Goal: Find specific page/section: Find specific page/section

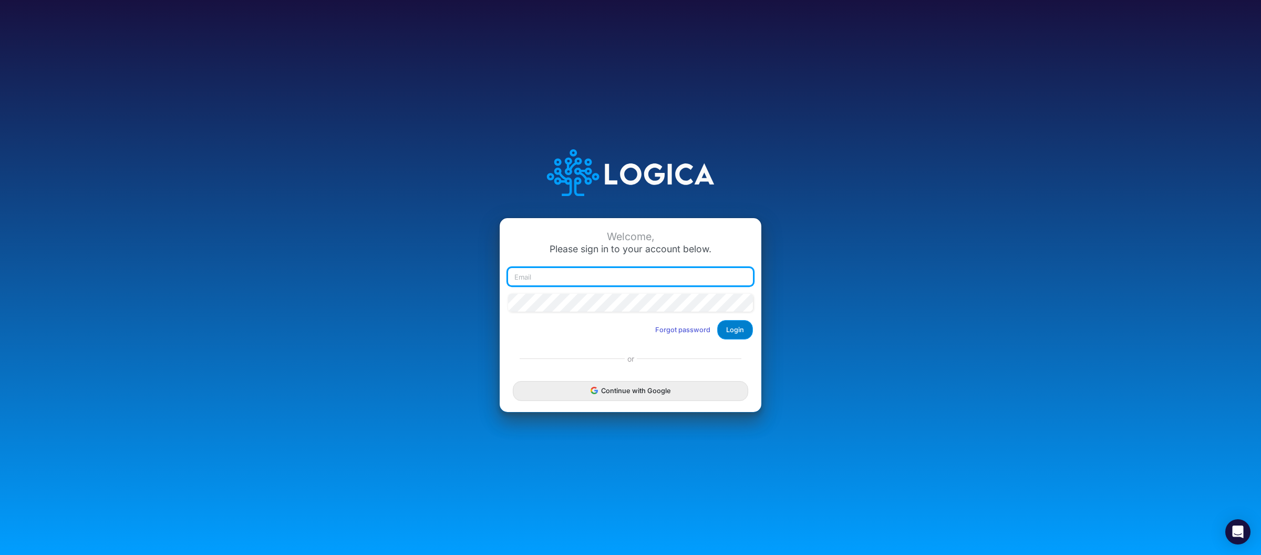
type input "[PERSON_NAME][EMAIL_ADDRESS][DOMAIN_NAME]"
click at [734, 331] on button "Login" at bounding box center [735, 329] width 36 height 19
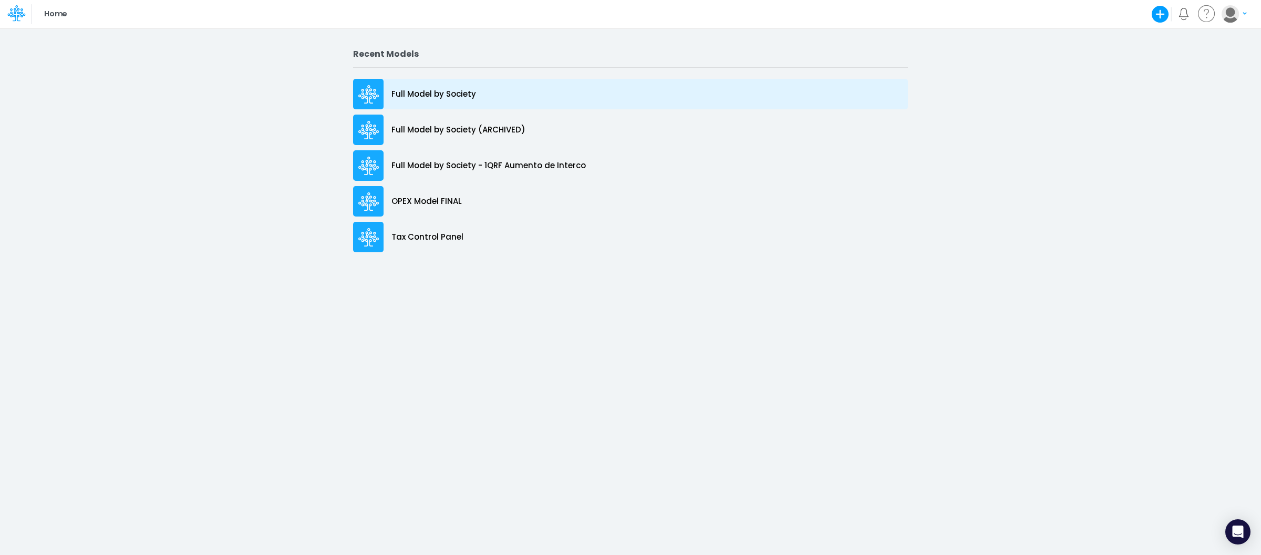
click at [454, 98] on p "Full Model by Society" at bounding box center [433, 94] width 85 height 12
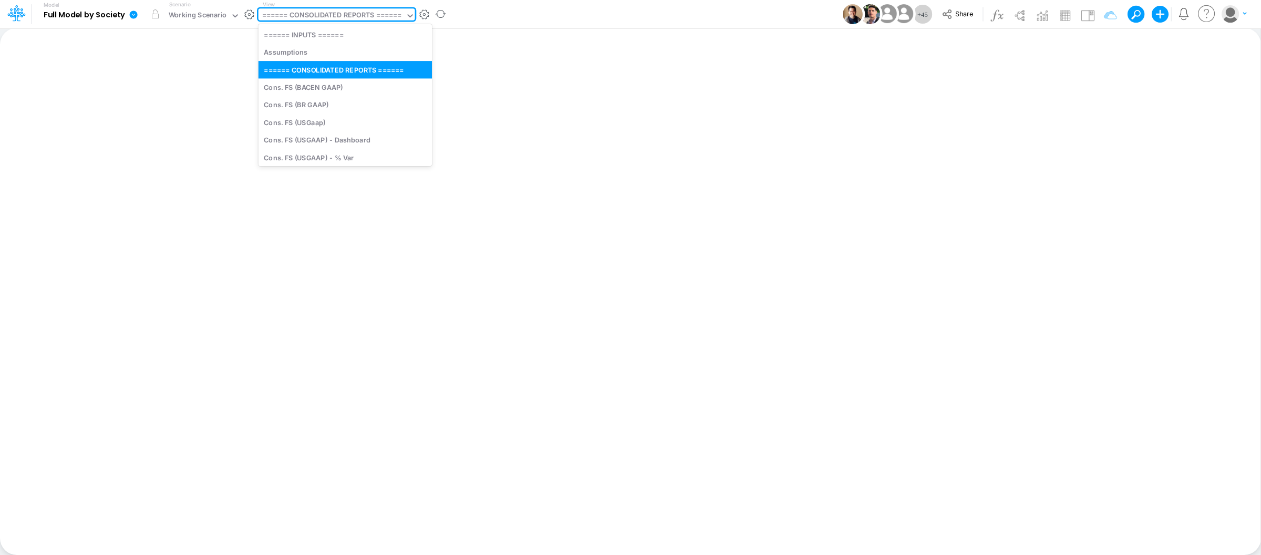
click at [371, 17] on div "====== CONSOLIDATED REPORTS ======" at bounding box center [331, 16] width 139 height 12
type input "bs"
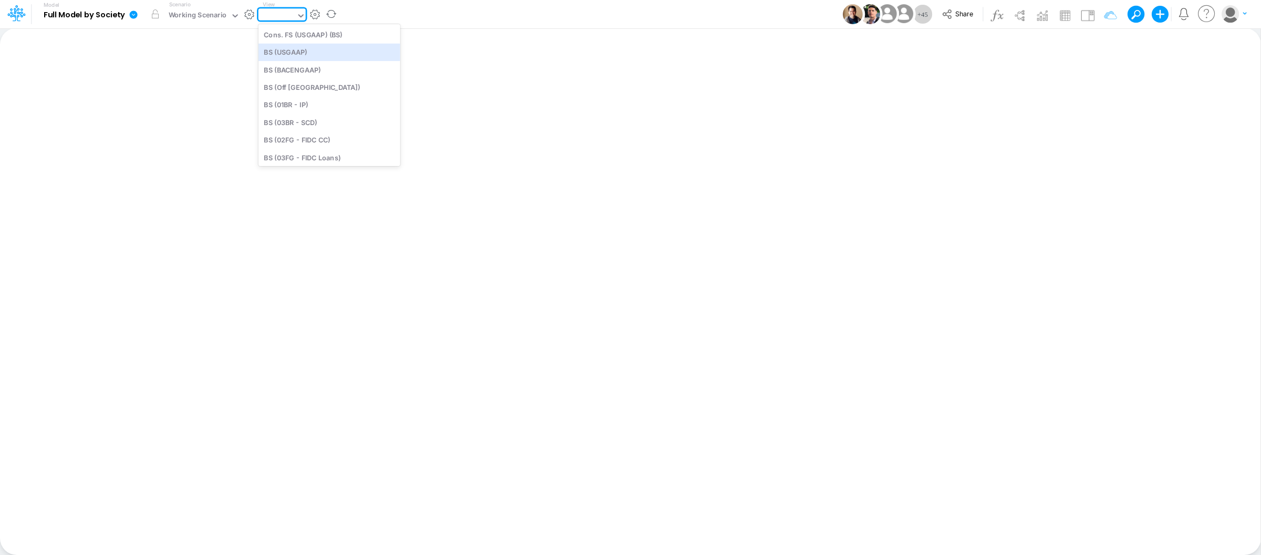
type input "BS (USGAAP) - Detailed"
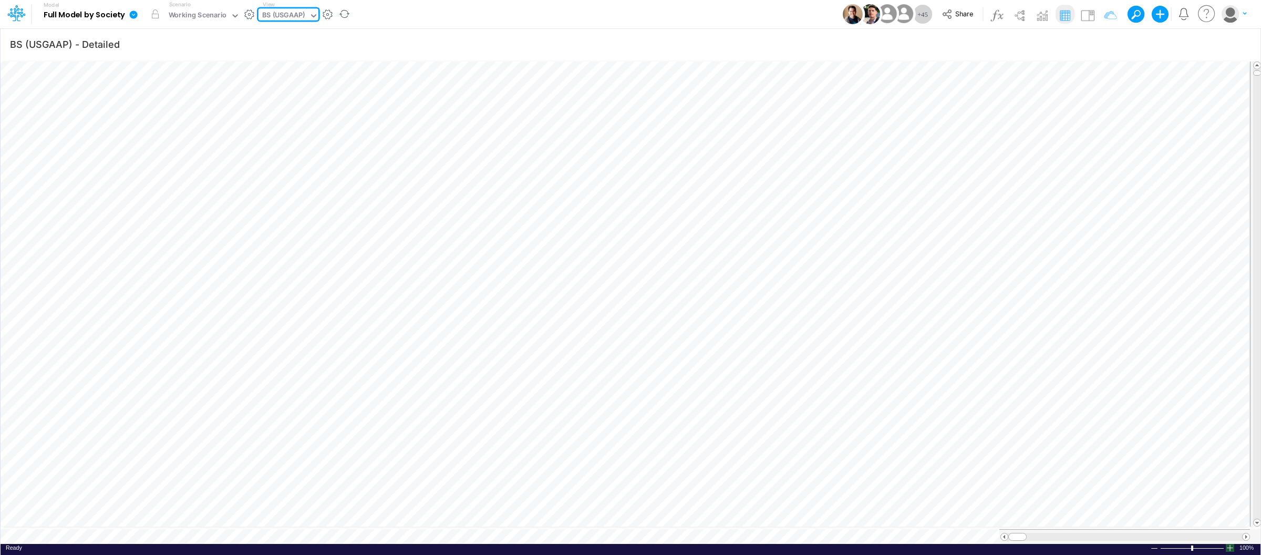
click at [1228, 544] on div at bounding box center [1229, 548] width 8 height 8
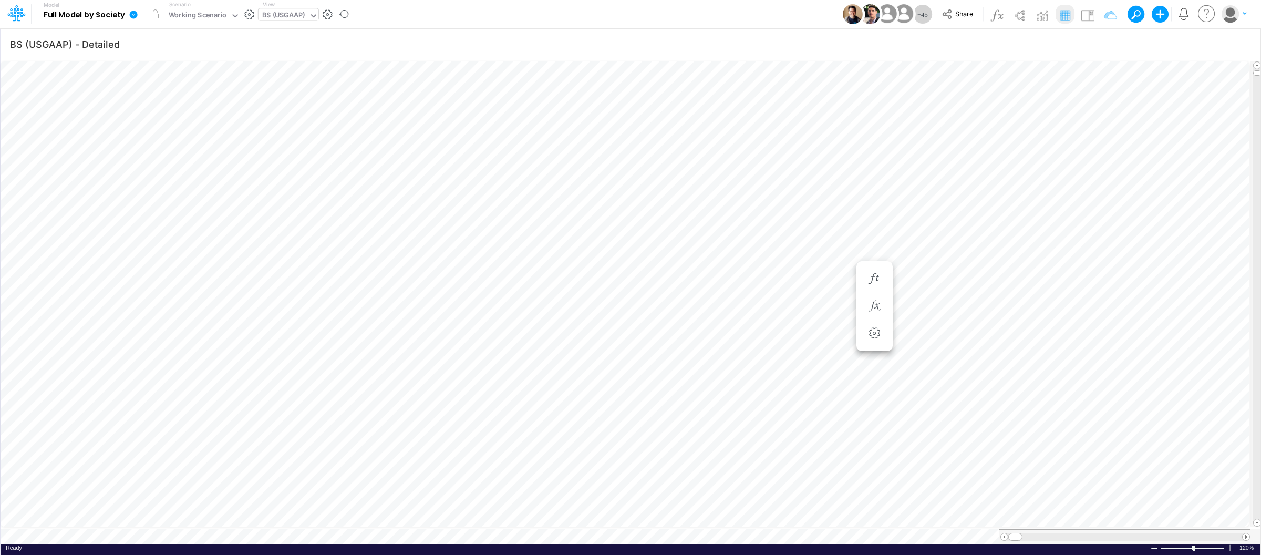
scroll to position [0, 1]
click at [877, 376] on icon "button" at bounding box center [874, 381] width 16 height 11
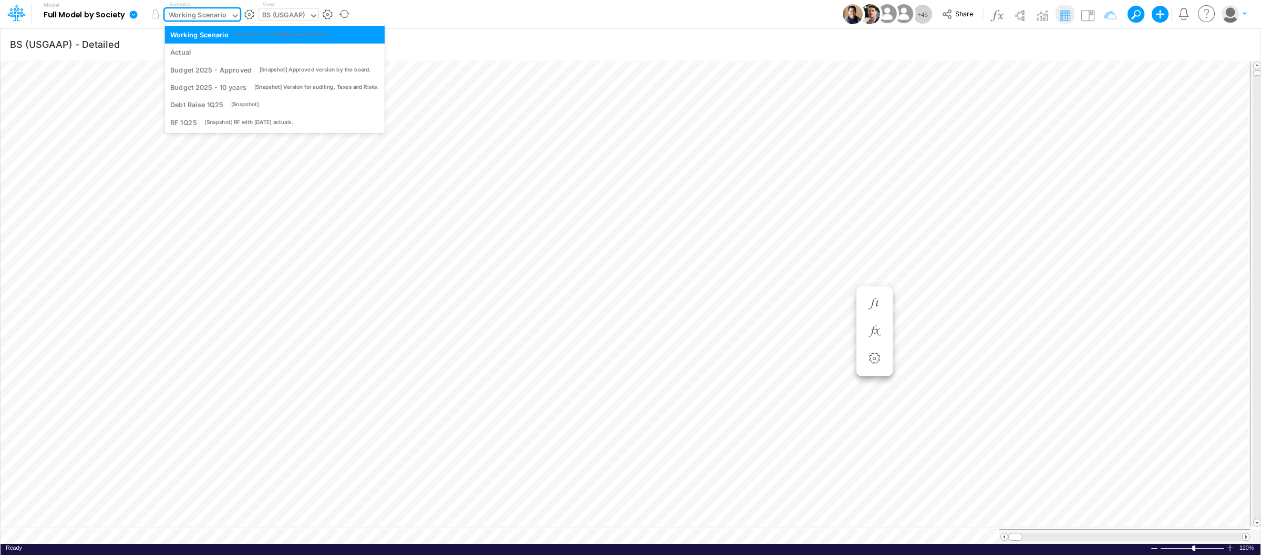
click at [217, 12] on div "Working Scenario" at bounding box center [198, 16] width 58 height 12
click at [289, 126] on div "[Snapshot] RF with [DATE] actuals." at bounding box center [248, 122] width 89 height 8
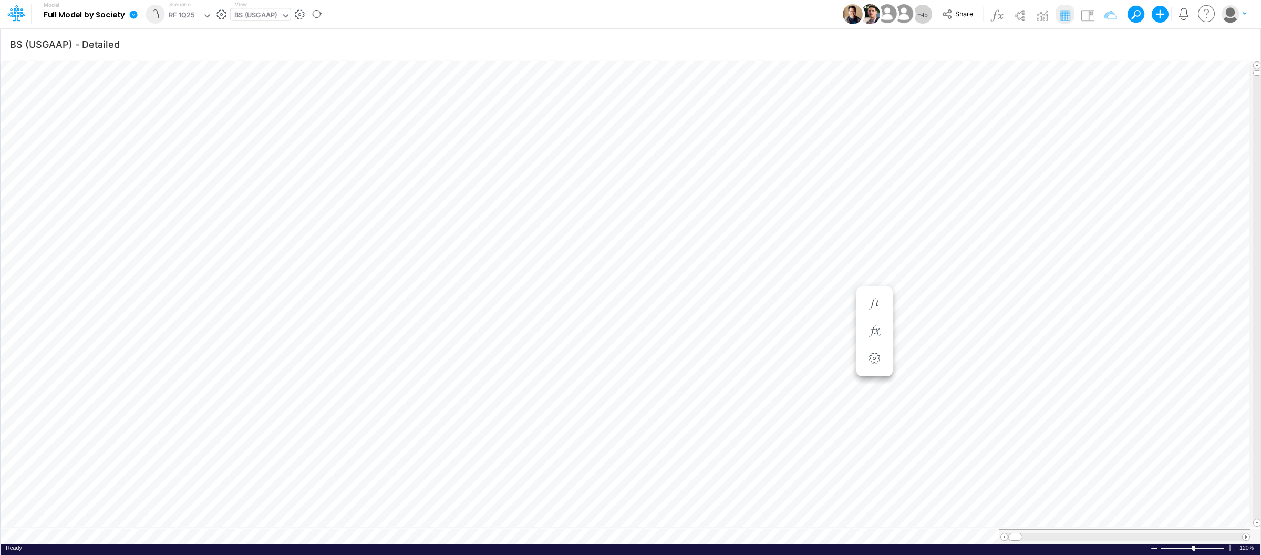
scroll to position [0, 1]
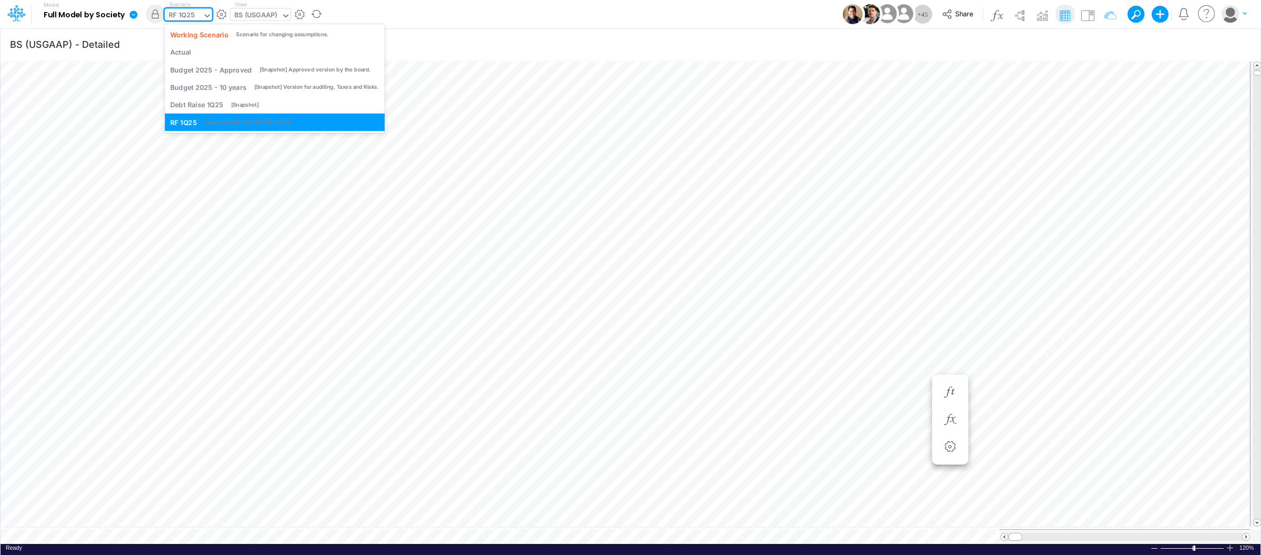
click at [189, 15] on div "RF 1Q25" at bounding box center [182, 16] width 26 height 12
click at [201, 36] on div "Working Scenario" at bounding box center [199, 34] width 58 height 10
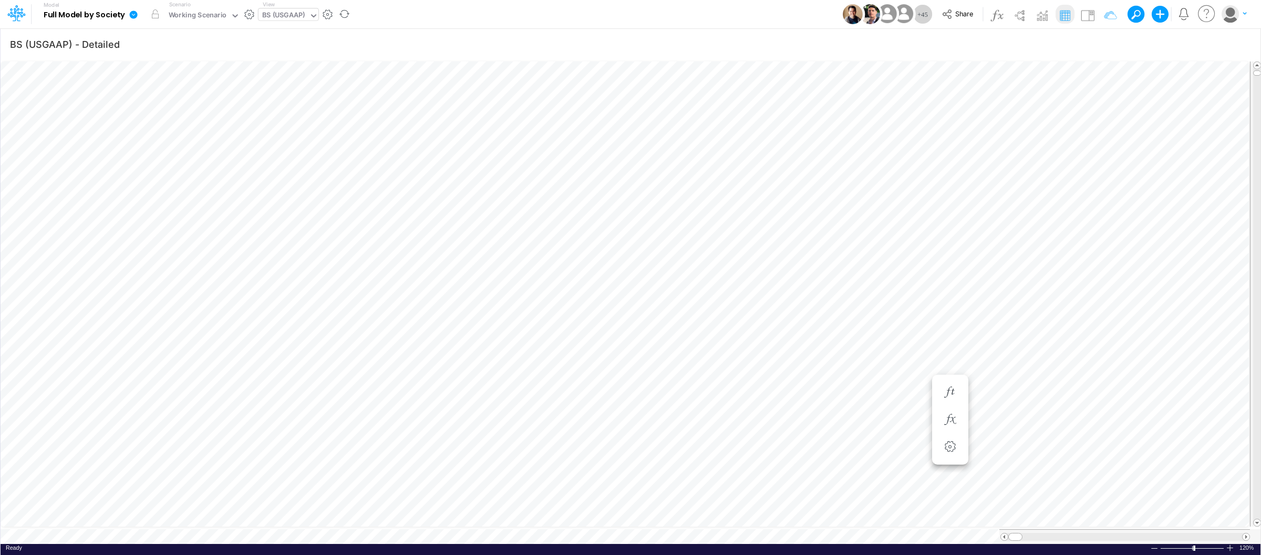
scroll to position [0, 1]
click at [875, 222] on button "button" at bounding box center [874, 215] width 19 height 21
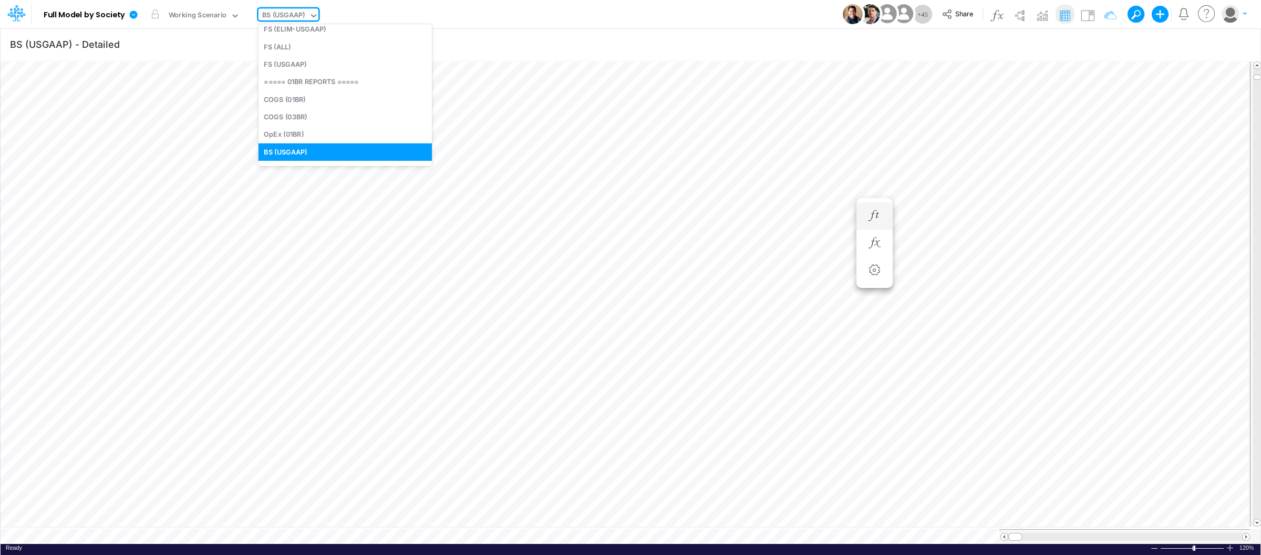
click at [276, 11] on div "BS (USGAAP)" at bounding box center [283, 16] width 43 height 12
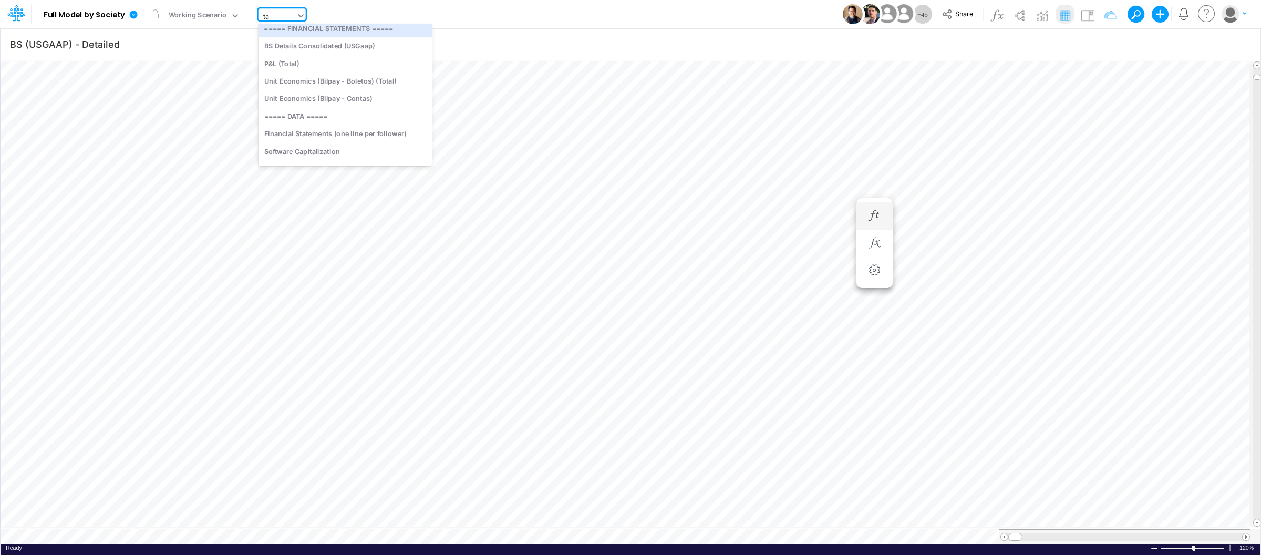
type input "tax"
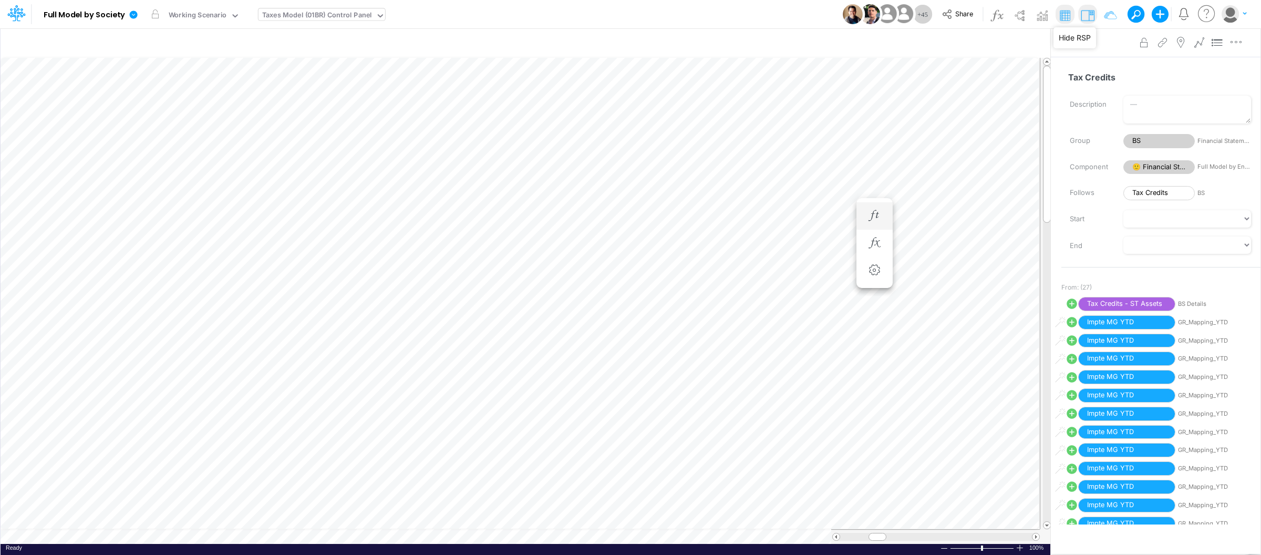
click at [1091, 16] on img at bounding box center [1087, 15] width 17 height 17
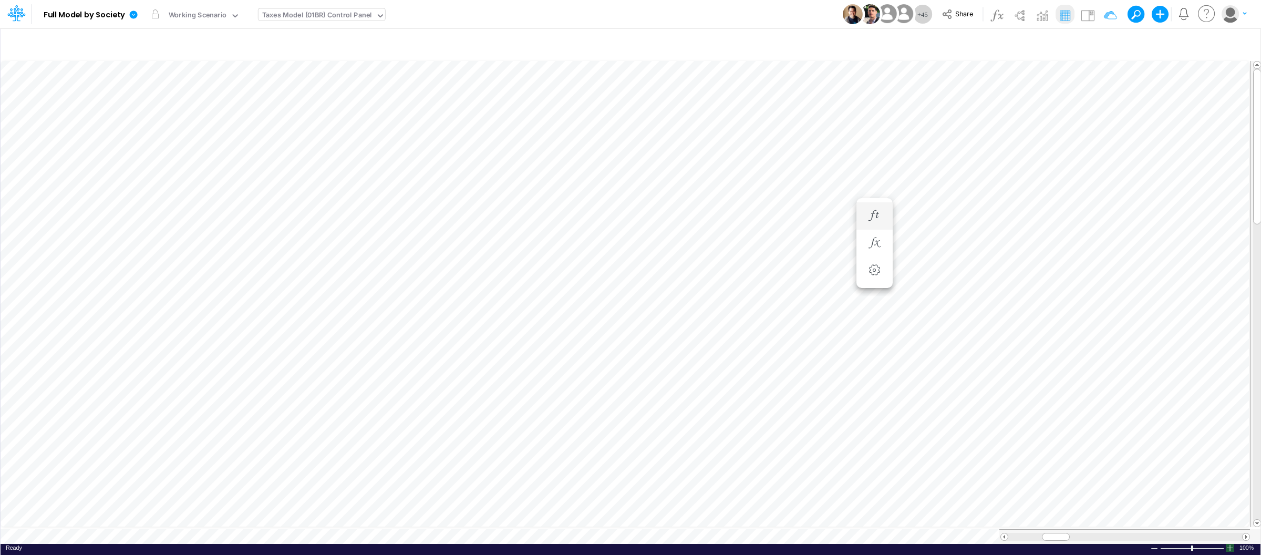
click at [1232, 544] on div at bounding box center [1229, 548] width 8 height 8
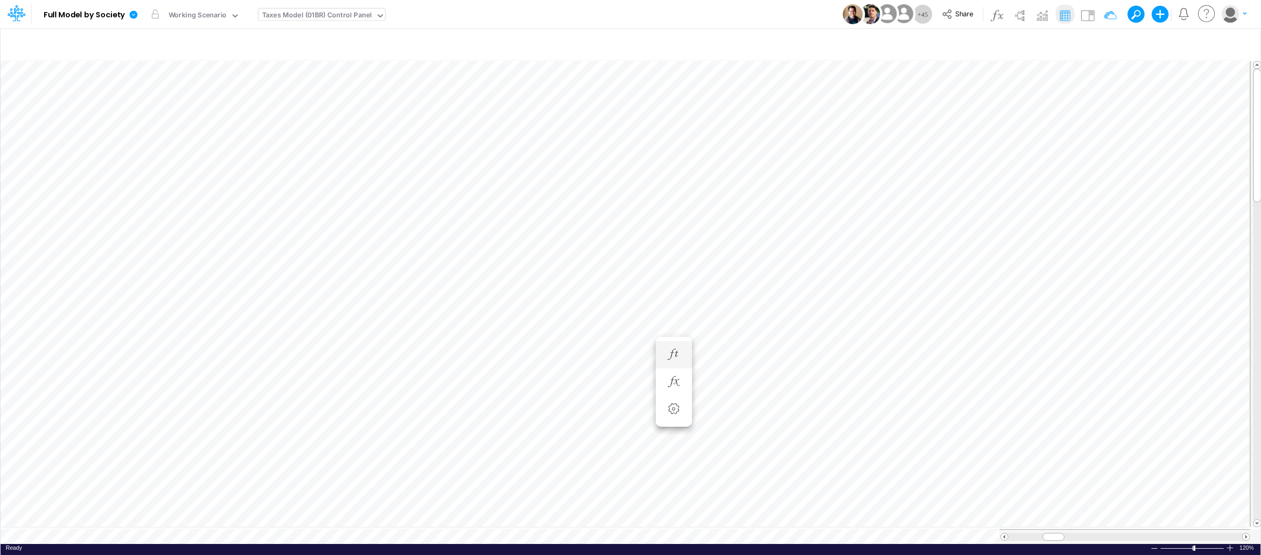
type input "BS (USGAAP) - Detailed"
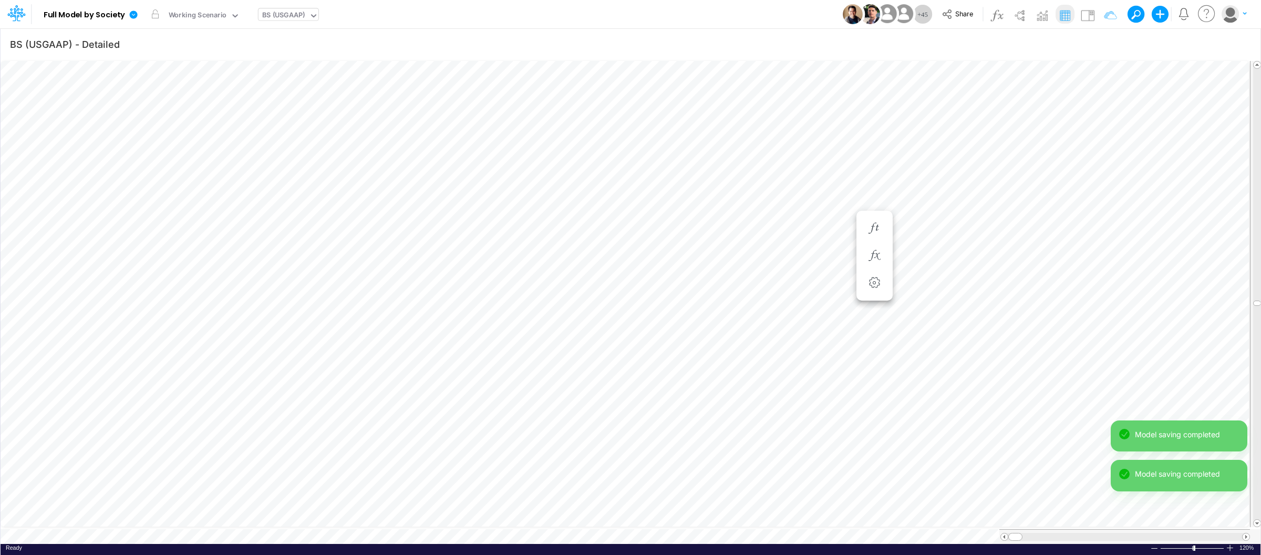
scroll to position [0, 1]
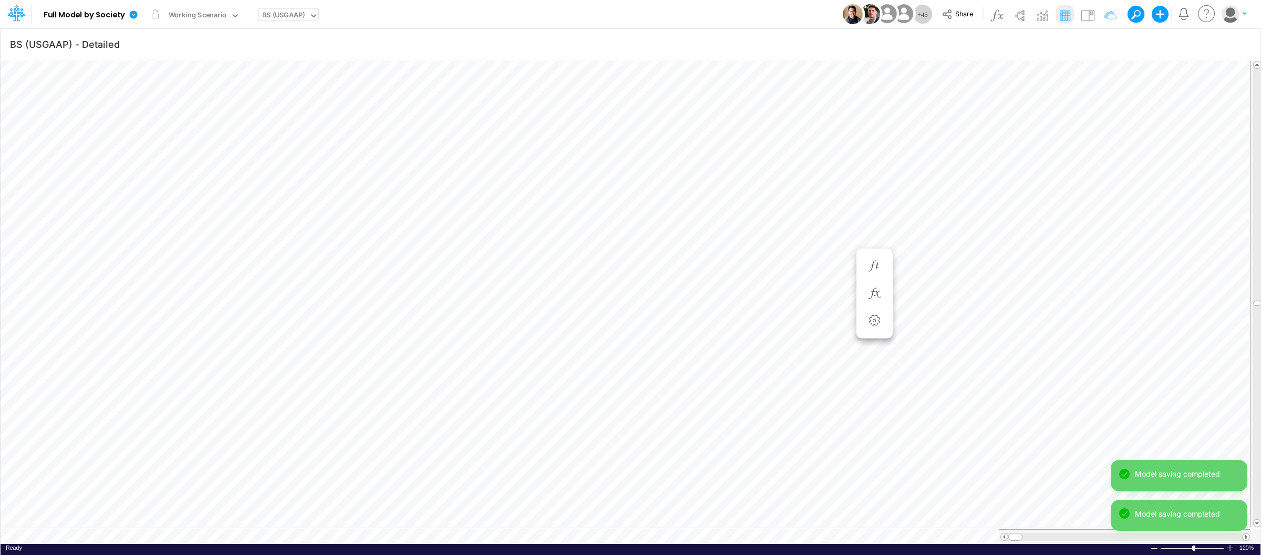
scroll to position [0, 1]
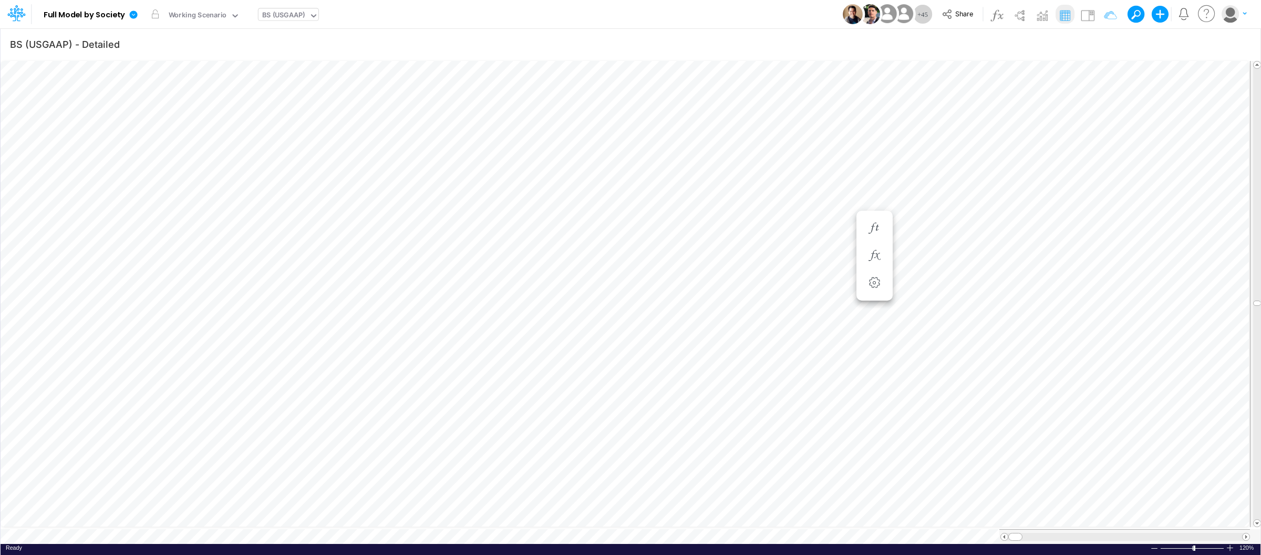
scroll to position [0, 1]
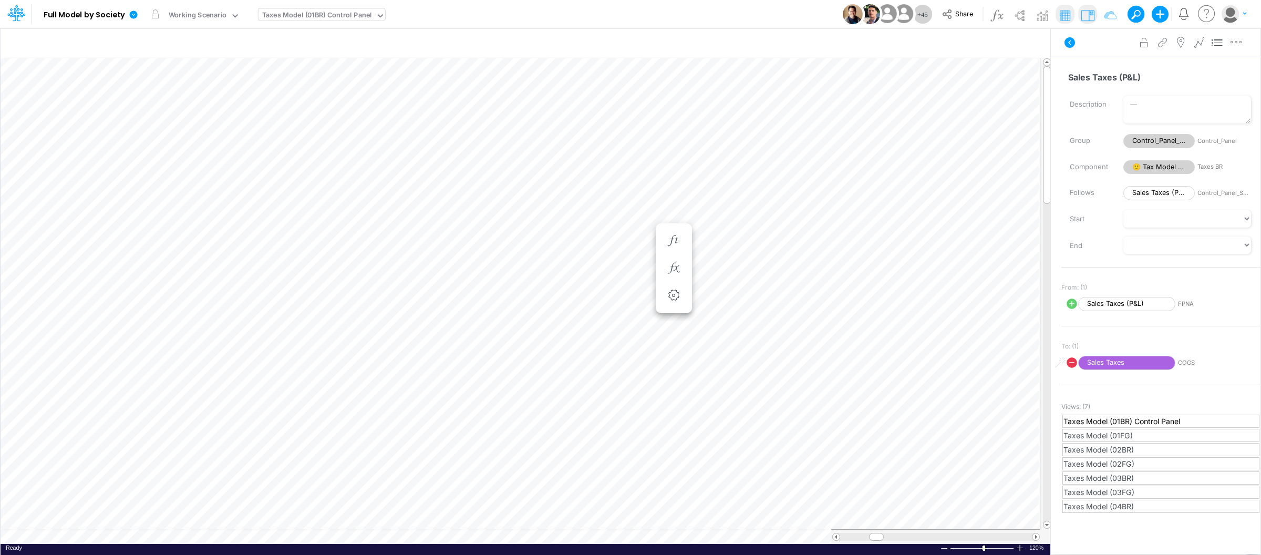
type input "BS (USGAAP) - Detailed"
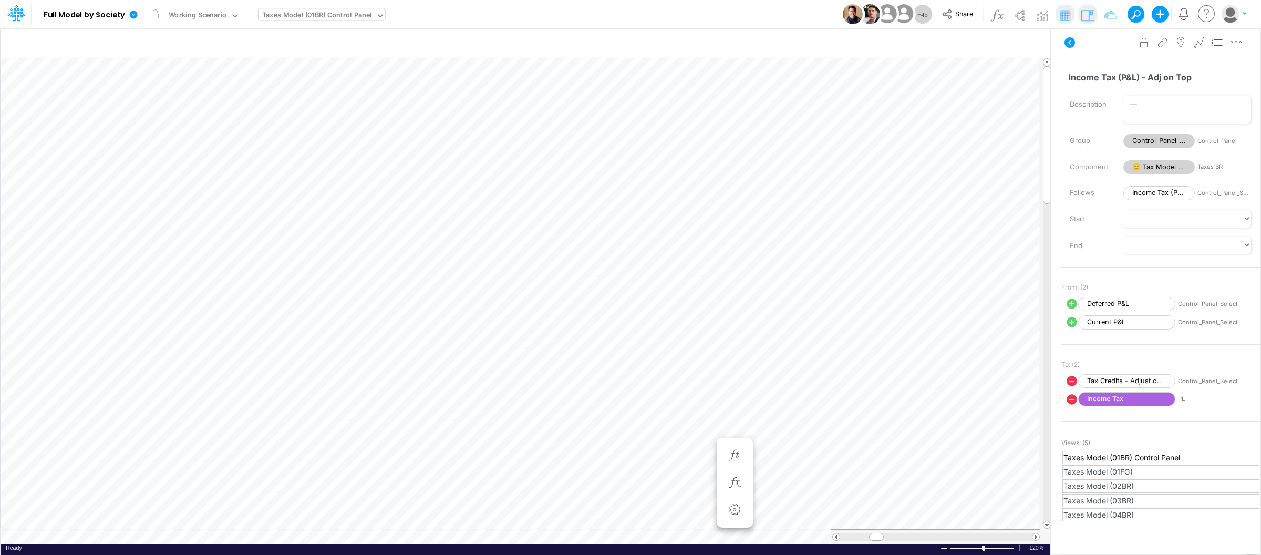
type input "BS (USGAAP) - Detailed"
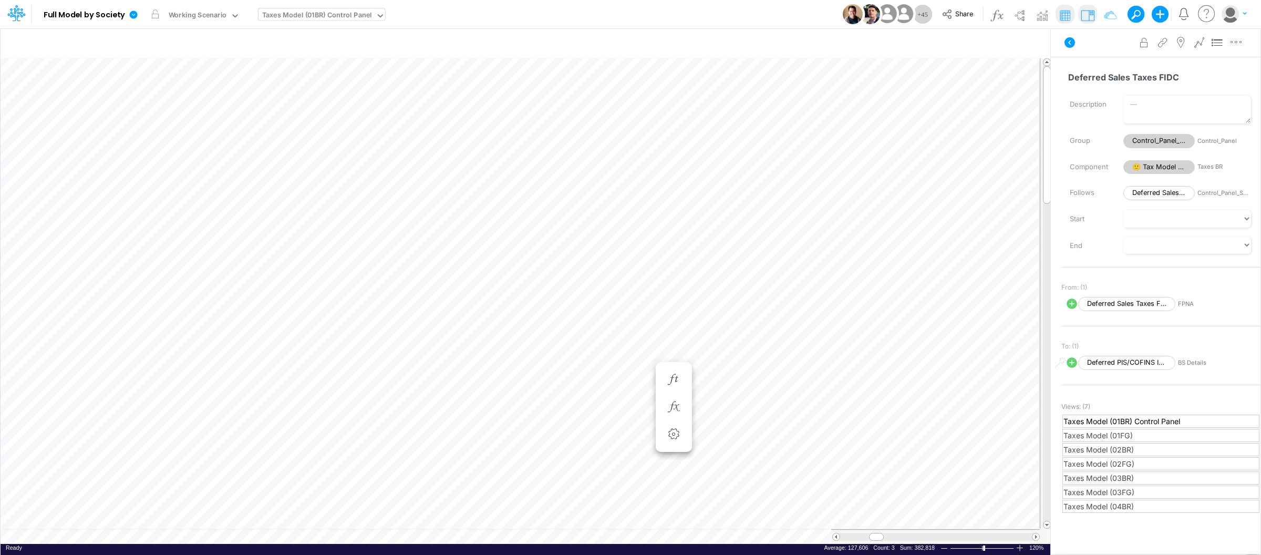
type input "BS (USGAAP) - Detailed"
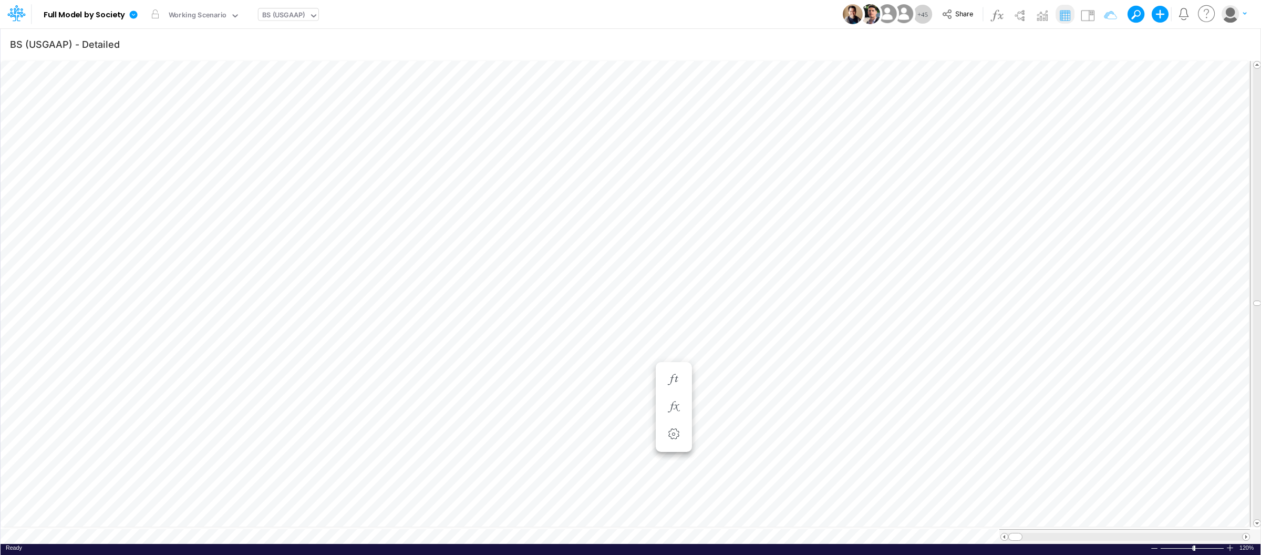
scroll to position [0, 1]
click at [876, 263] on icon "button" at bounding box center [874, 266] width 16 height 11
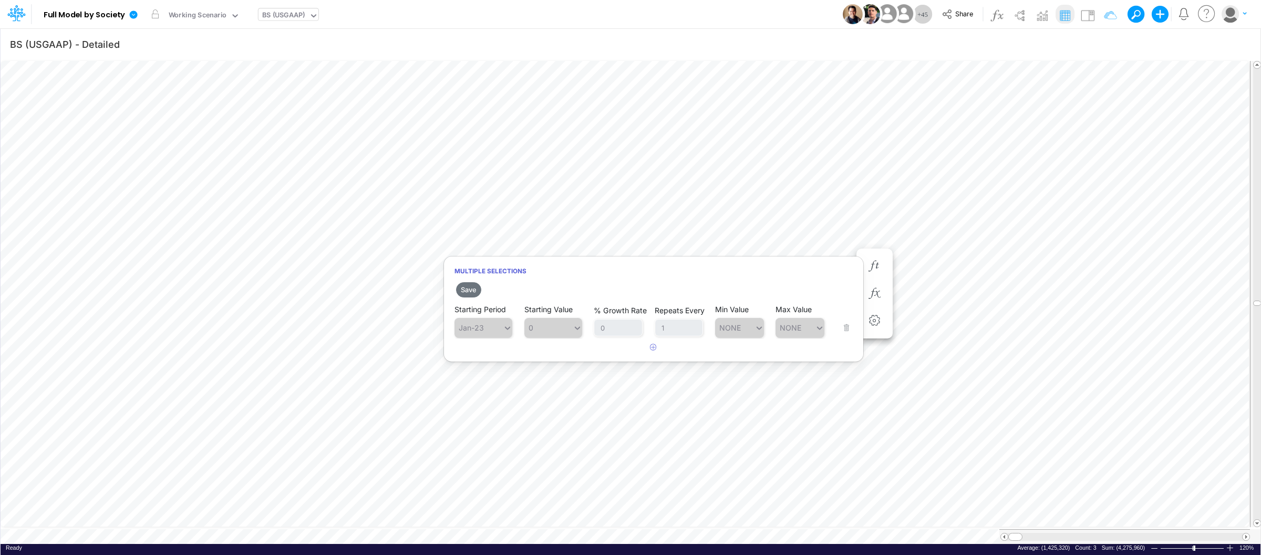
click at [821, 262] on h6 "multiple selections" at bounding box center [653, 271] width 419 height 18
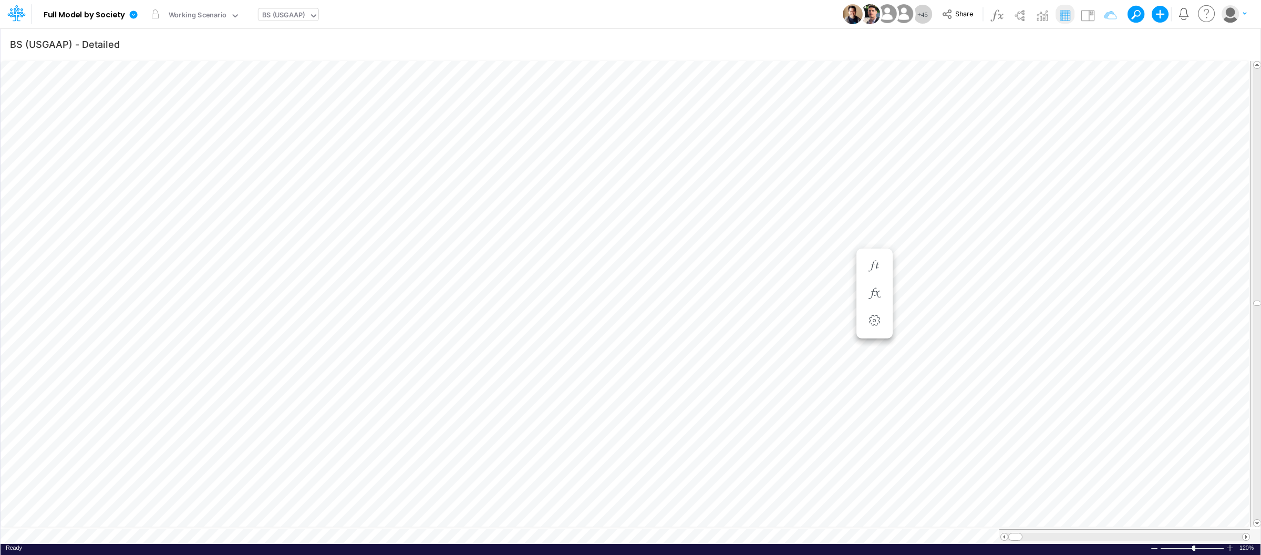
scroll to position [0, 1]
click at [876, 266] on icon "button" at bounding box center [874, 266] width 16 height 11
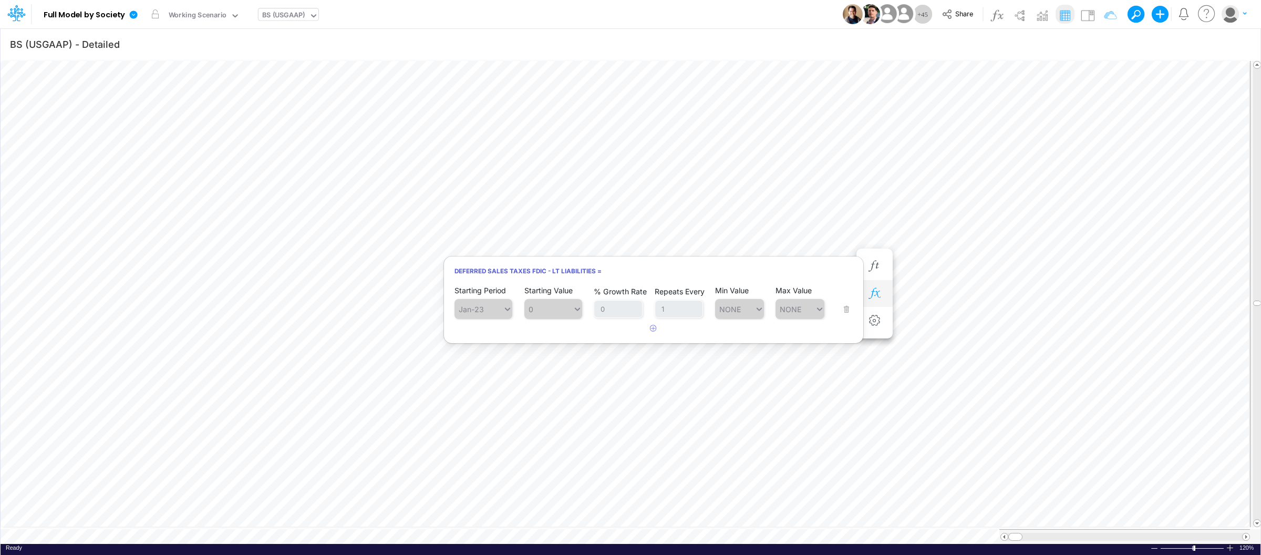
click at [878, 294] on icon "button" at bounding box center [874, 293] width 16 height 11
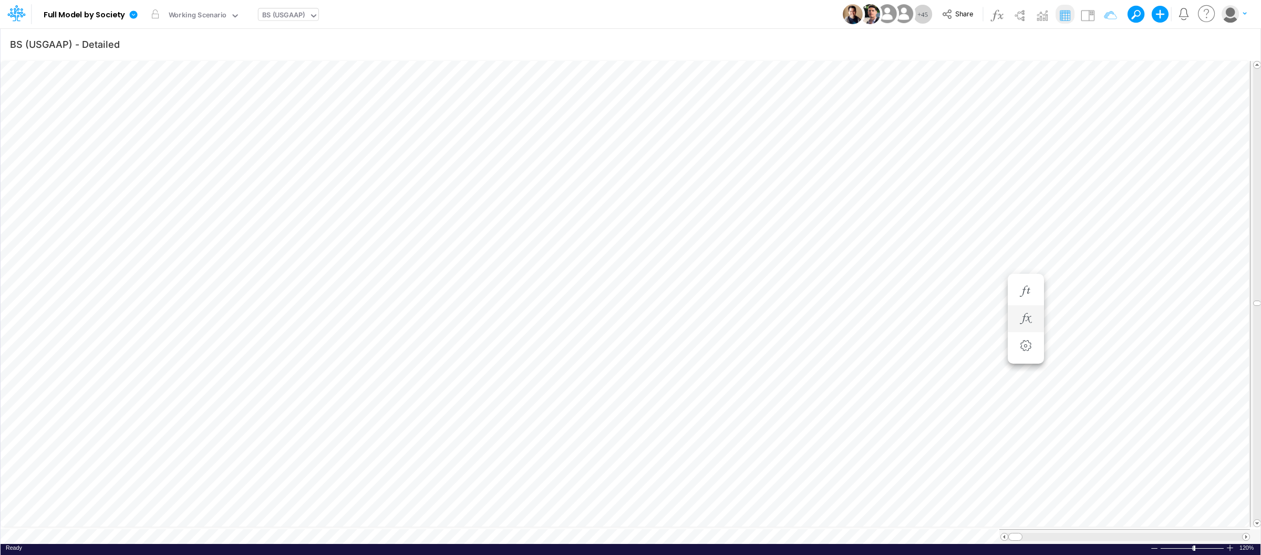
scroll to position [0, 1]
click at [727, 283] on button "button" at bounding box center [722, 293] width 19 height 21
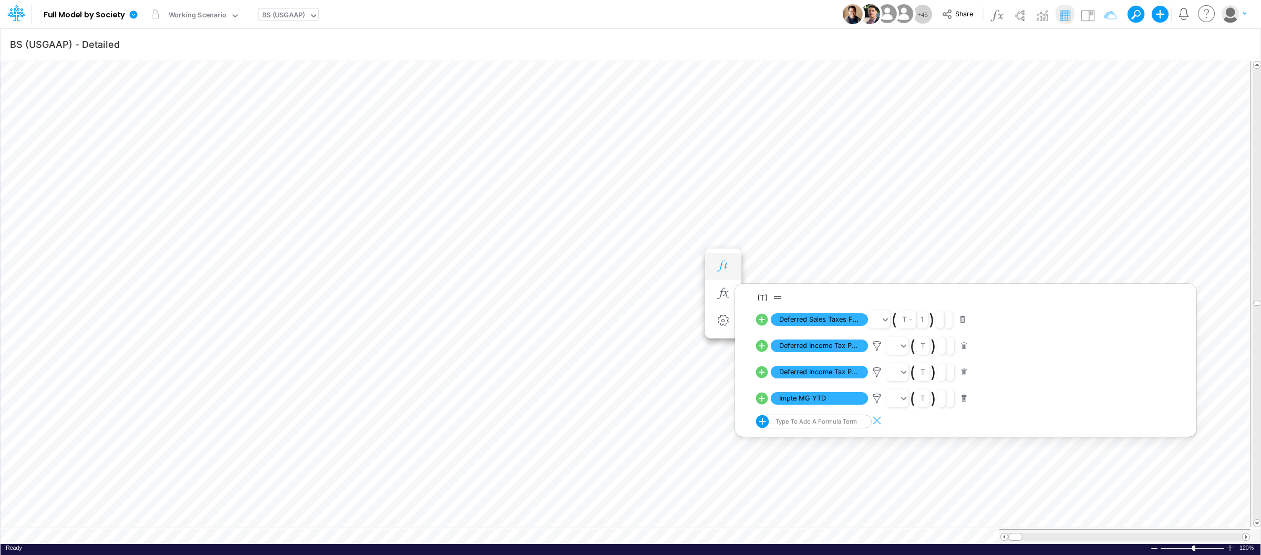
click at [729, 261] on icon "button" at bounding box center [723, 266] width 16 height 11
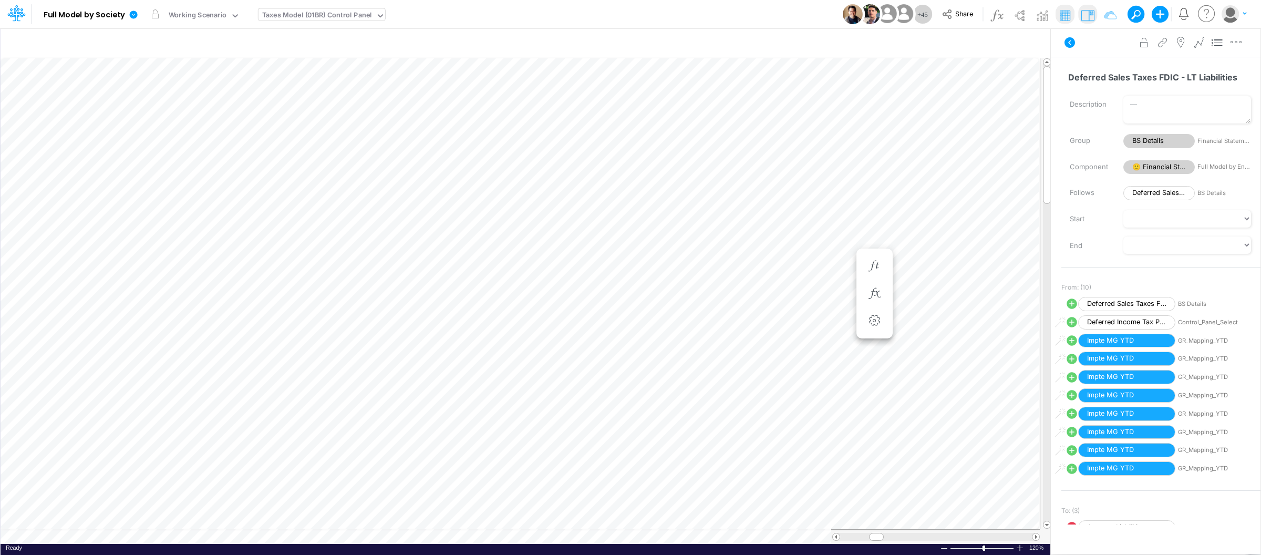
scroll to position [0, 1]
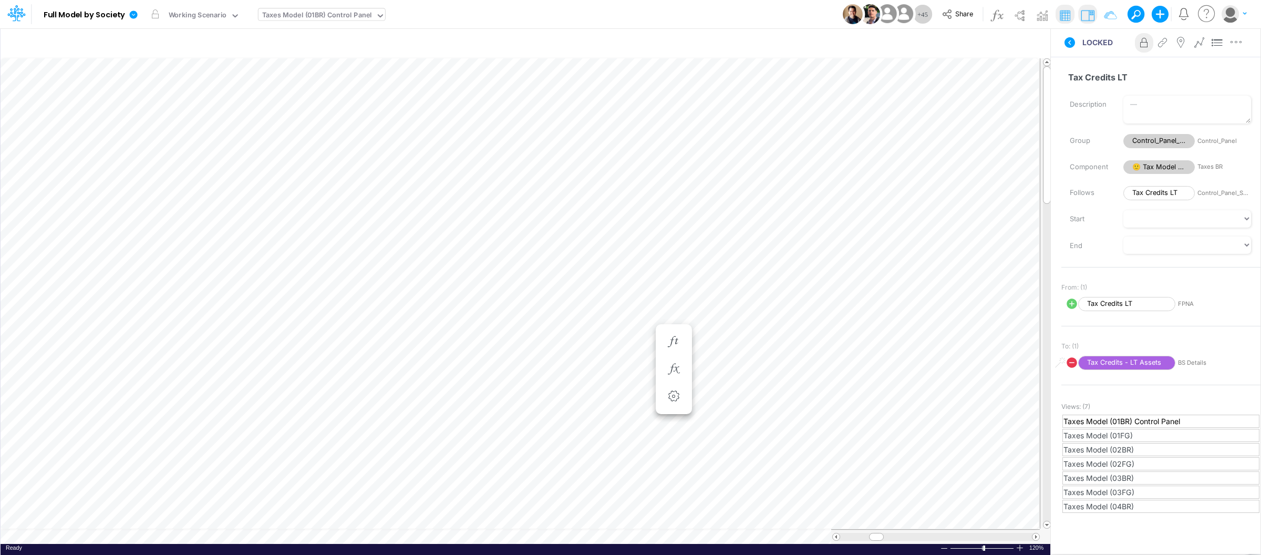
scroll to position [0, 1]
type input "BS (USGAAP) - Detailed"
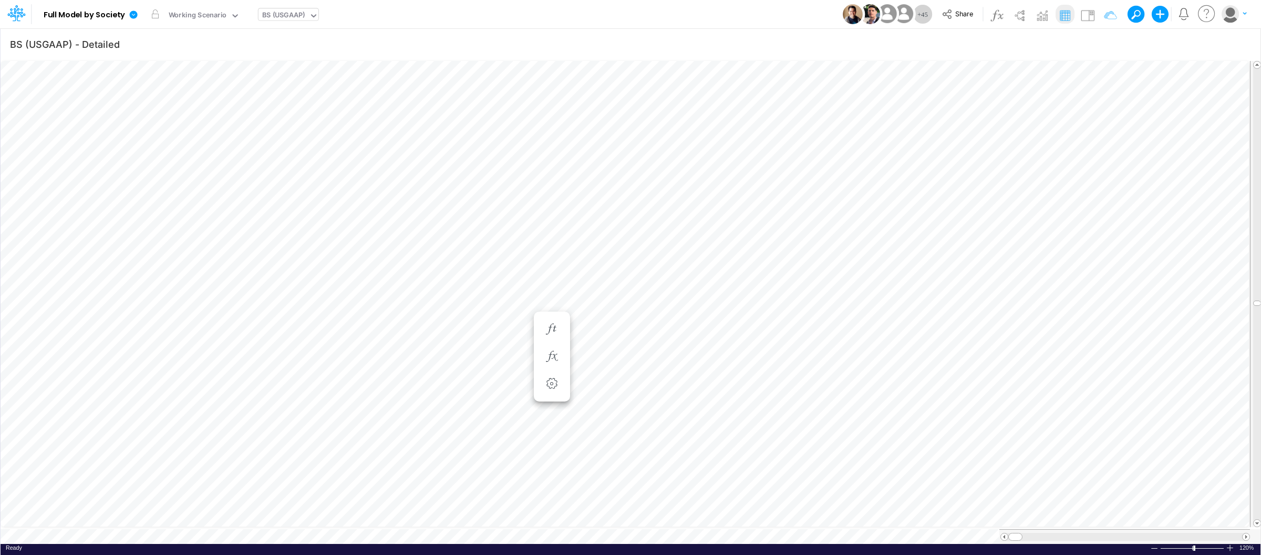
scroll to position [0, 1]
click at [345, 527] on table at bounding box center [631, 301] width 1261 height 485
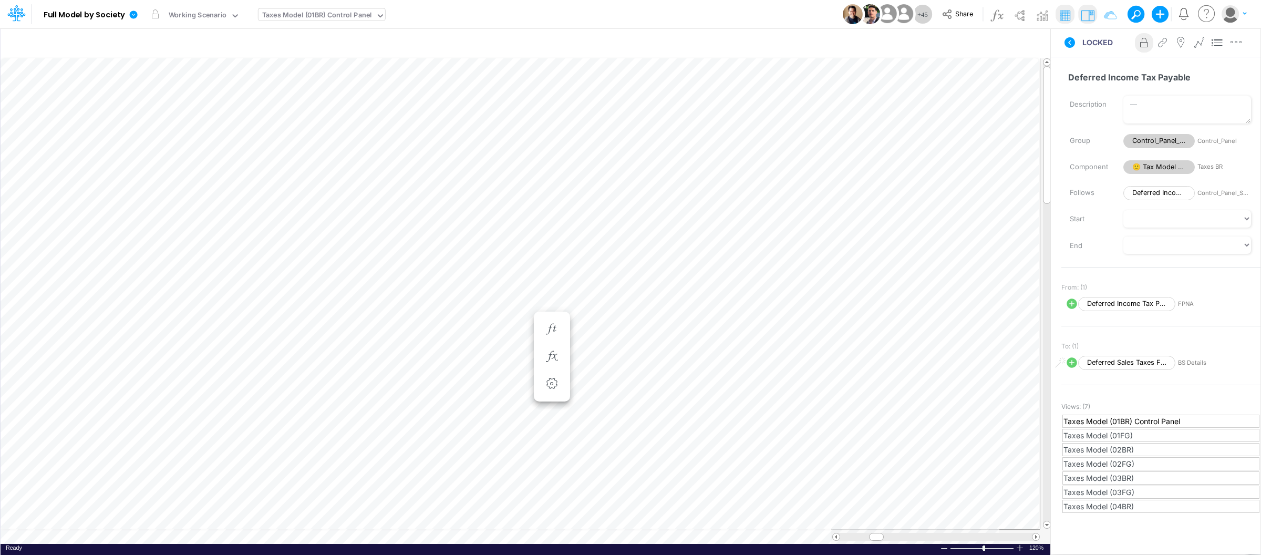
scroll to position [0, 1]
type input "BS (USGAAP) - Detailed"
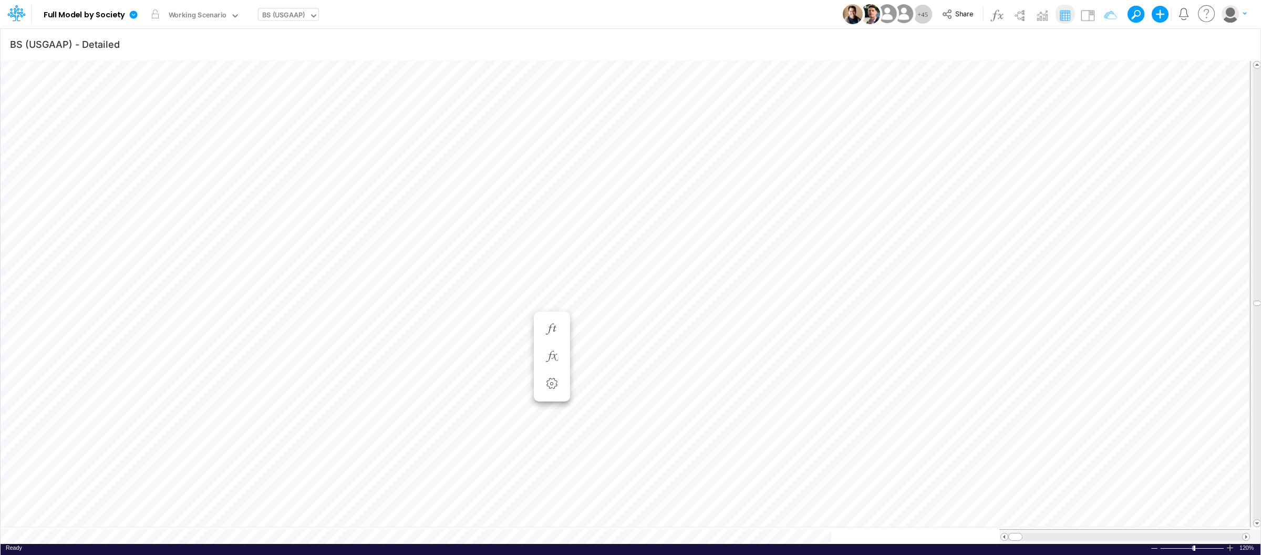
scroll to position [0, 1]
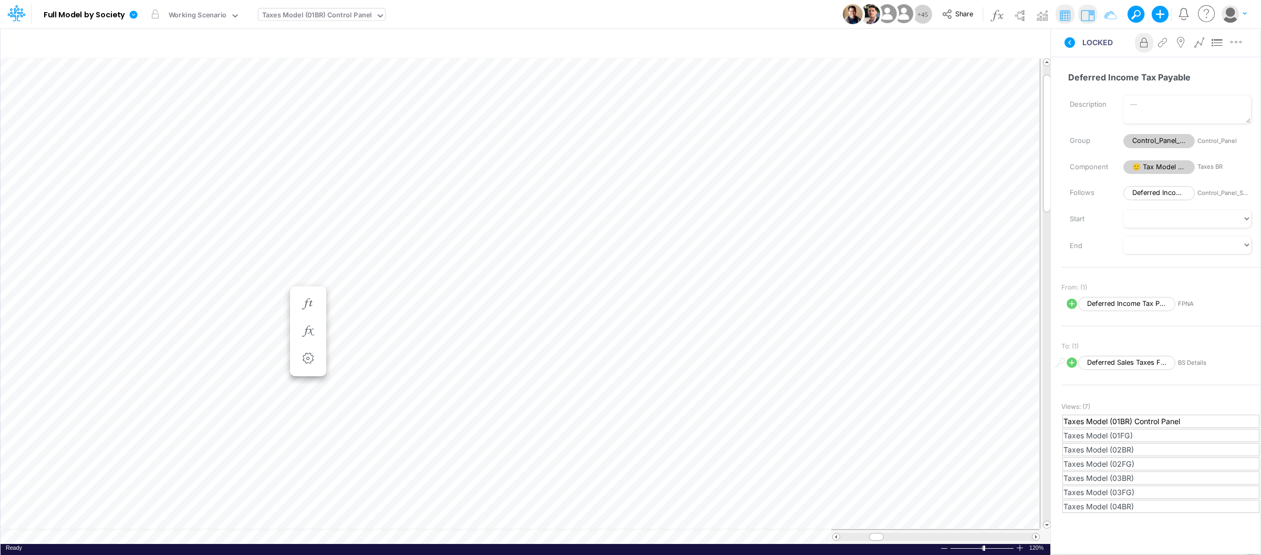
scroll to position [0, 1]
type input "BS (USGAAP) - Detailed"
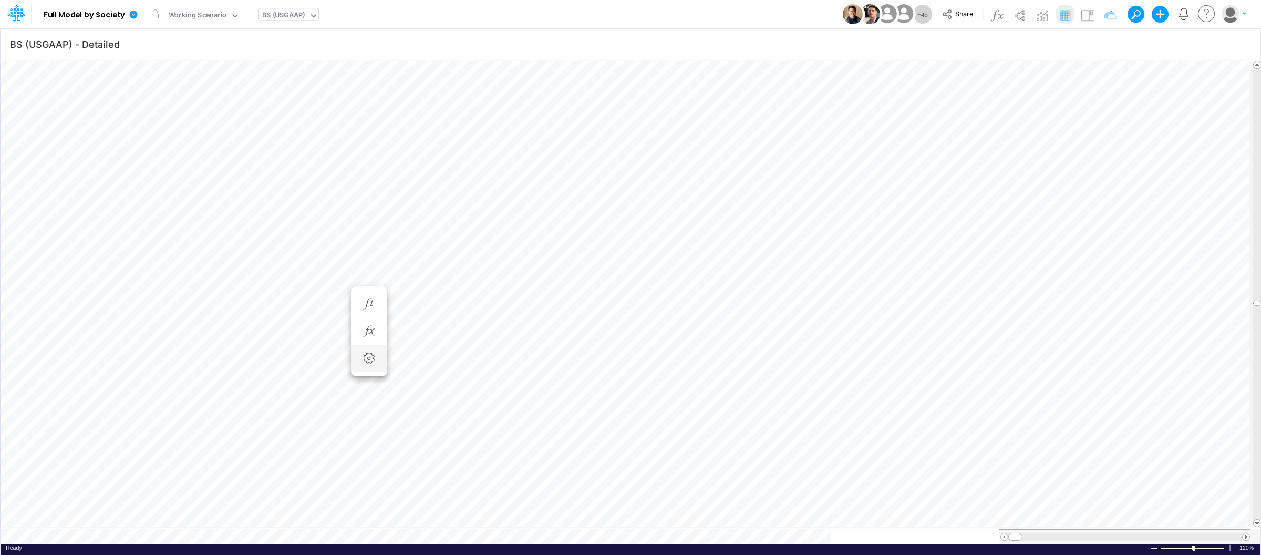
scroll to position [0, 1]
click at [1239, 45] on icon "button" at bounding box center [1240, 44] width 16 height 11
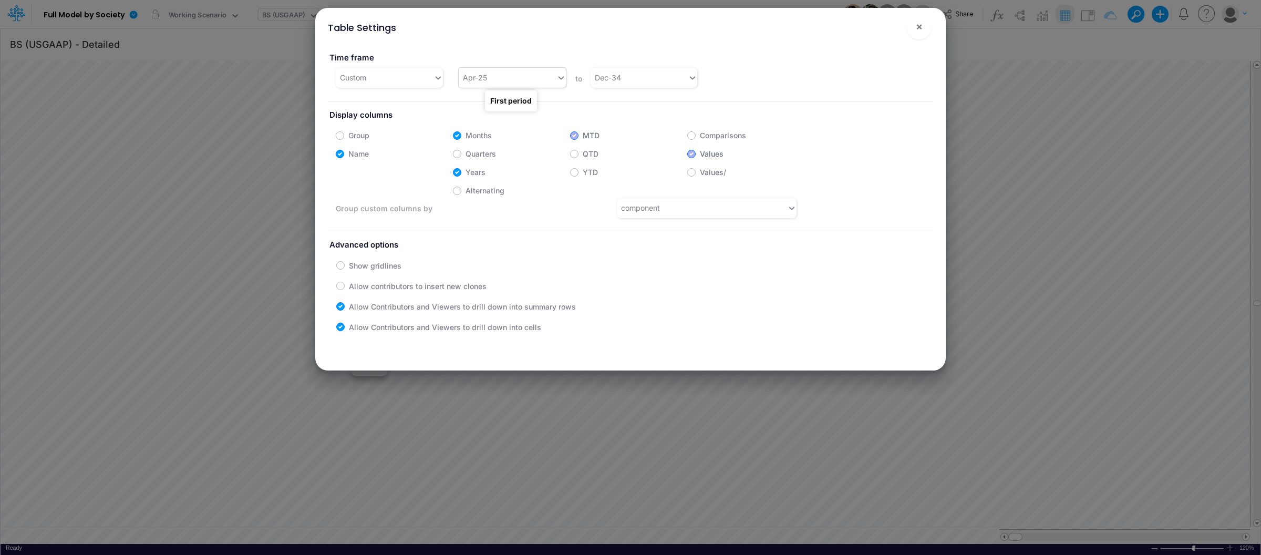
click at [526, 75] on div "Apr-25" at bounding box center [508, 77] width 98 height 17
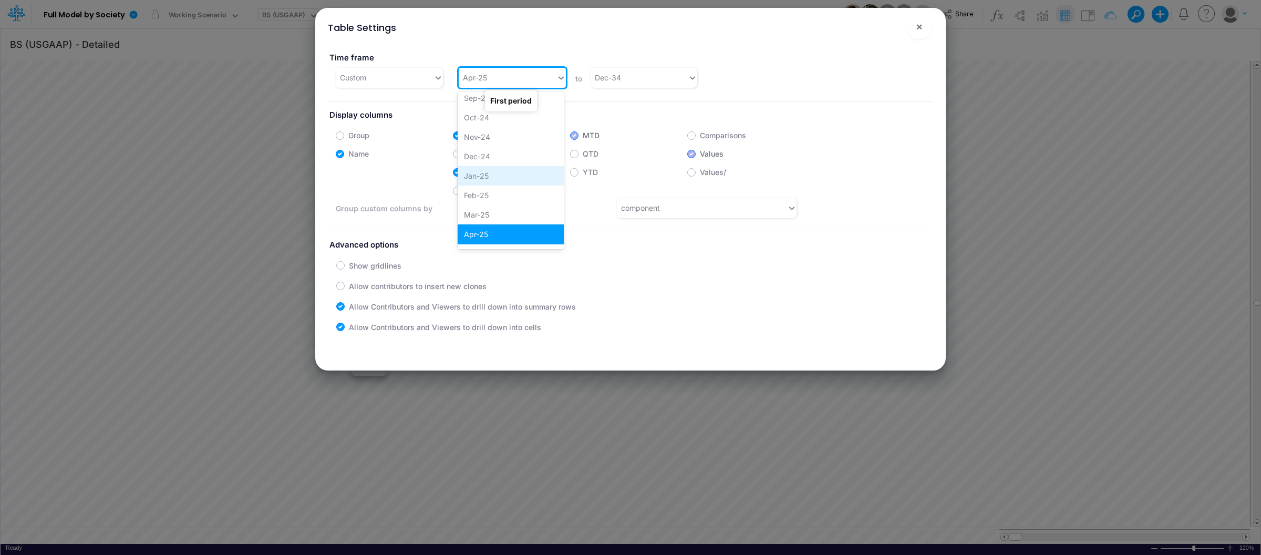
click at [499, 168] on div "Jan-25" at bounding box center [510, 175] width 106 height 19
click at [919, 27] on span "×" at bounding box center [918, 26] width 7 height 13
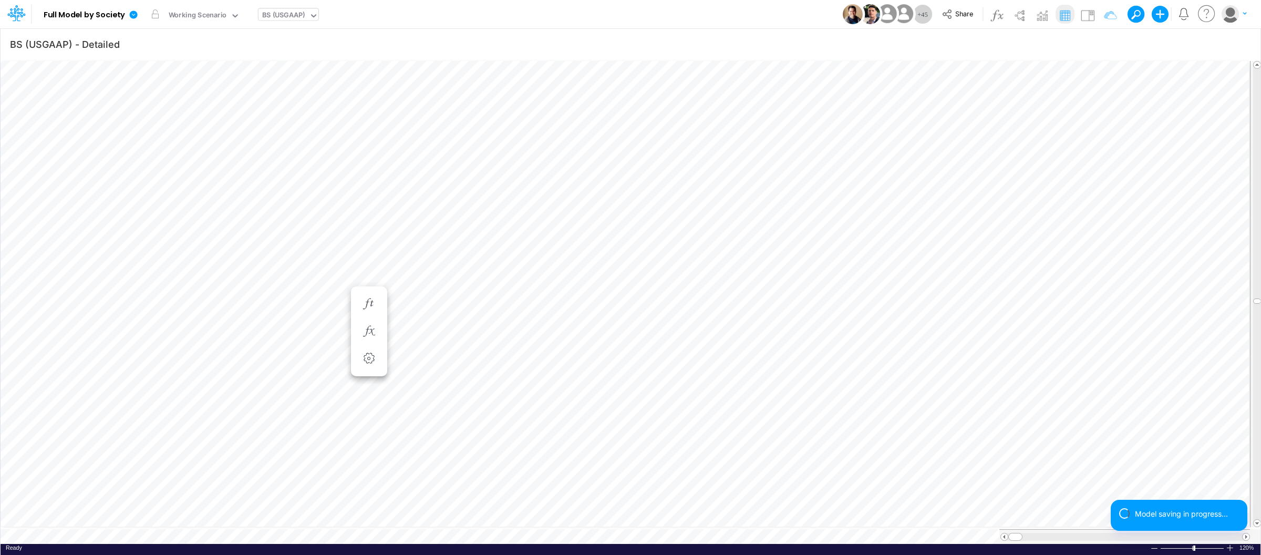
scroll to position [0, 1]
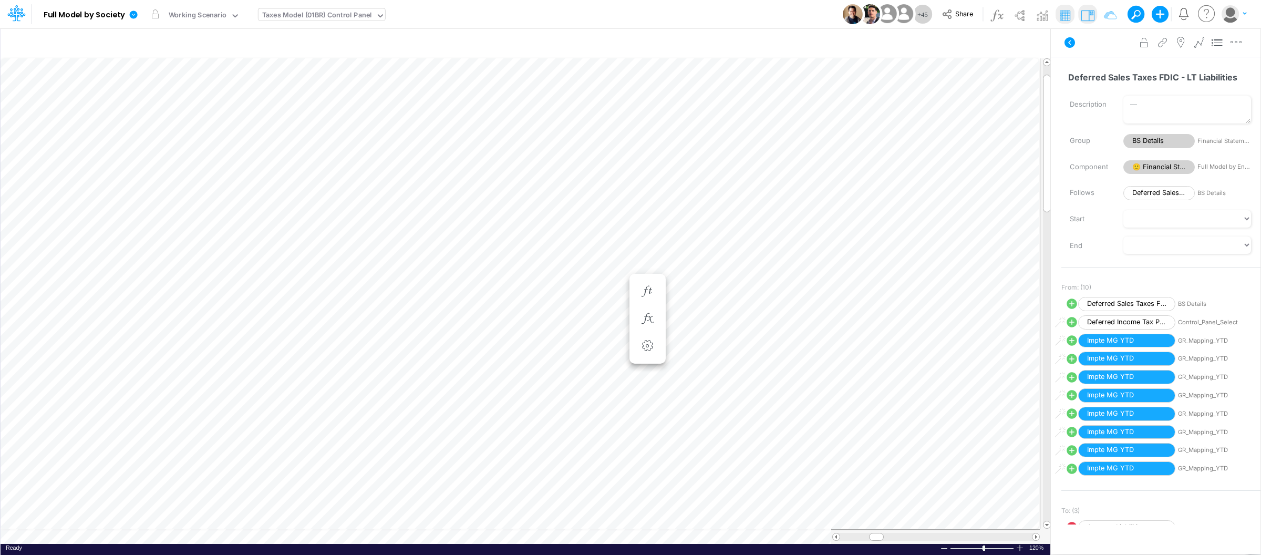
scroll to position [0, 1]
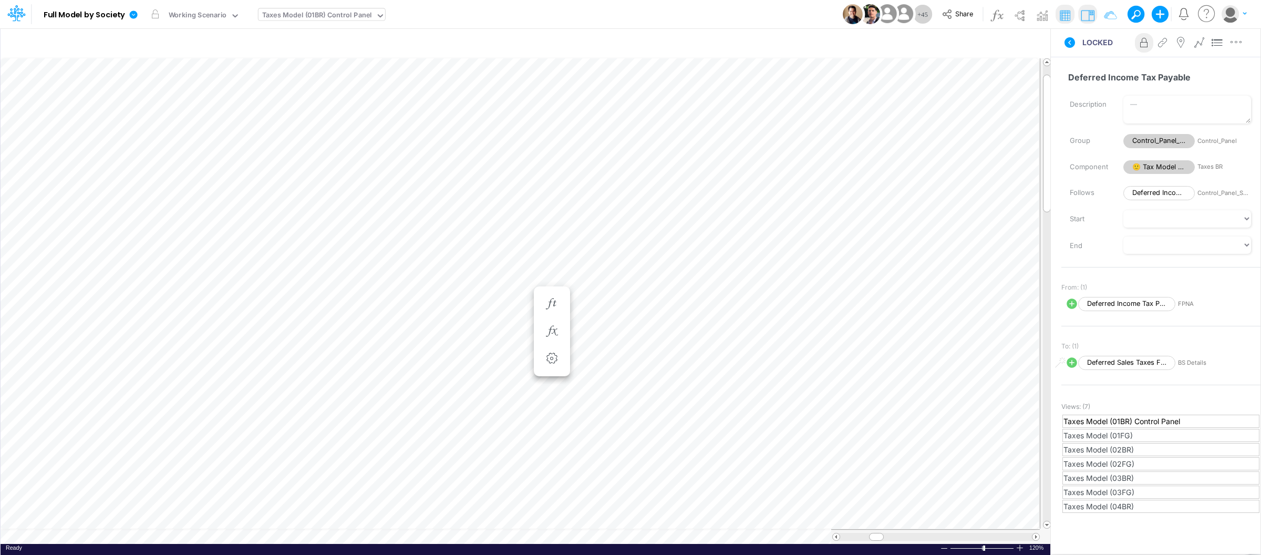
scroll to position [0, 1]
type input "BS (USGAAP) - Detailed"
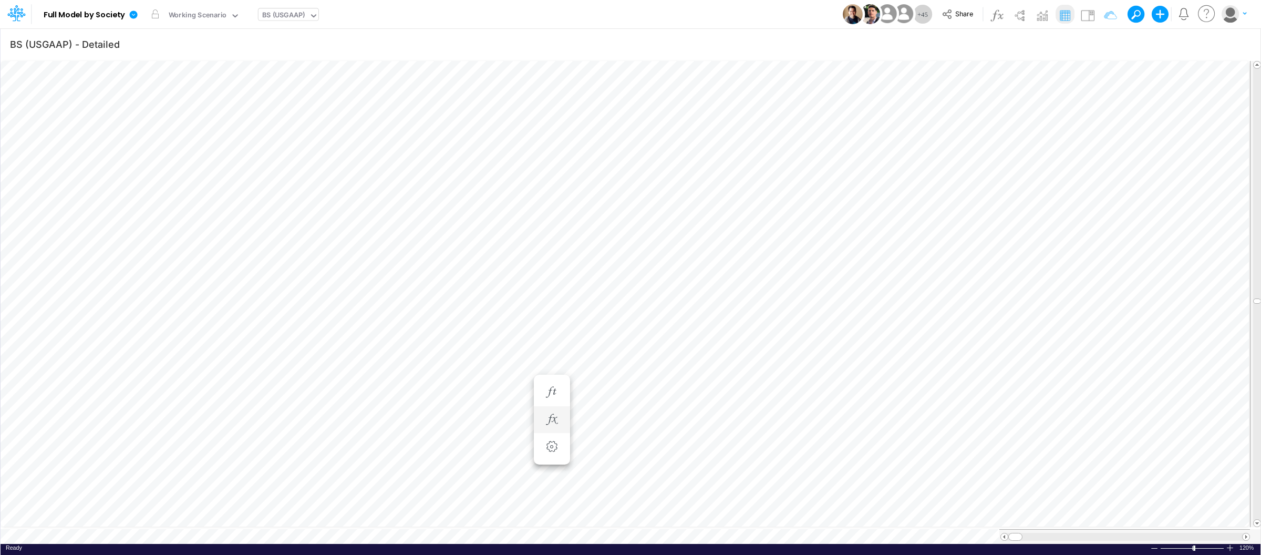
scroll to position [0, 1]
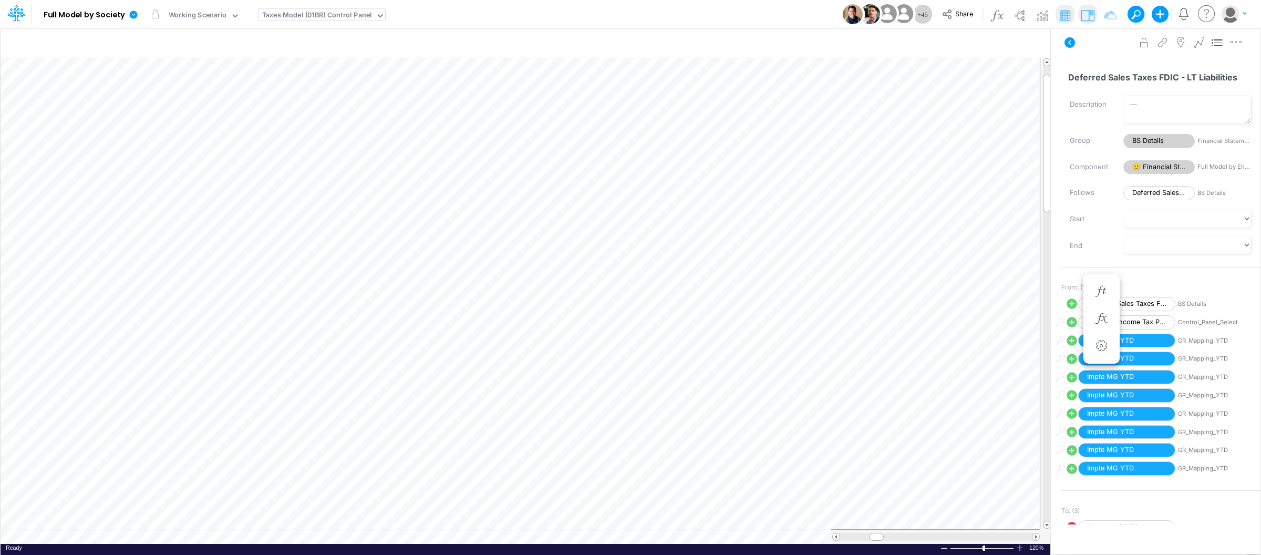
scroll to position [0, 1]
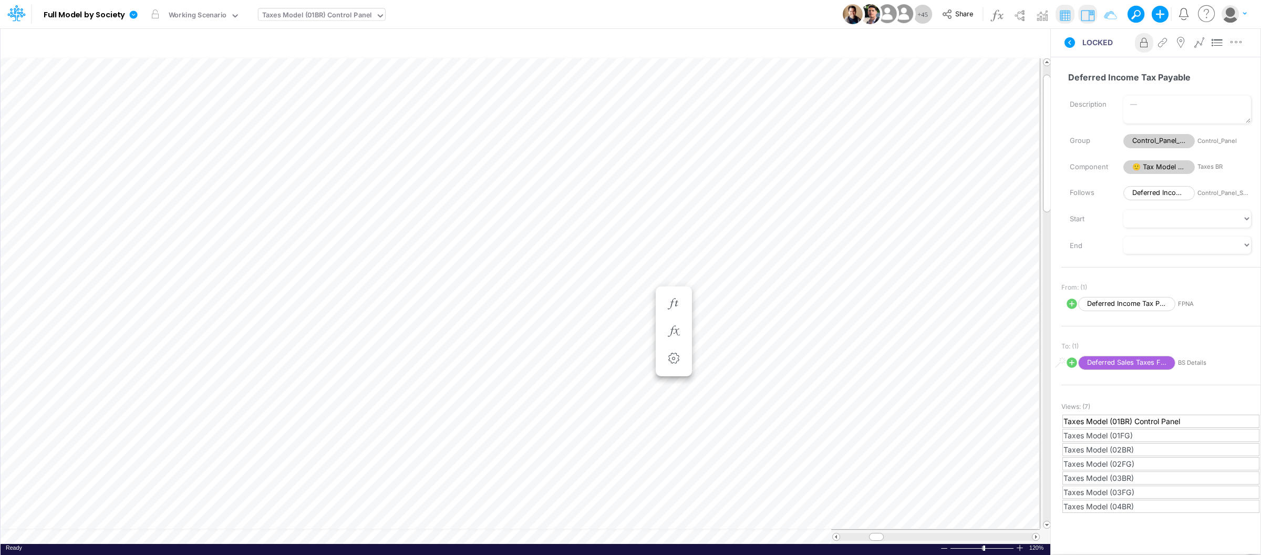
scroll to position [0, 1]
type input "BS (USGAAP) - Detailed"
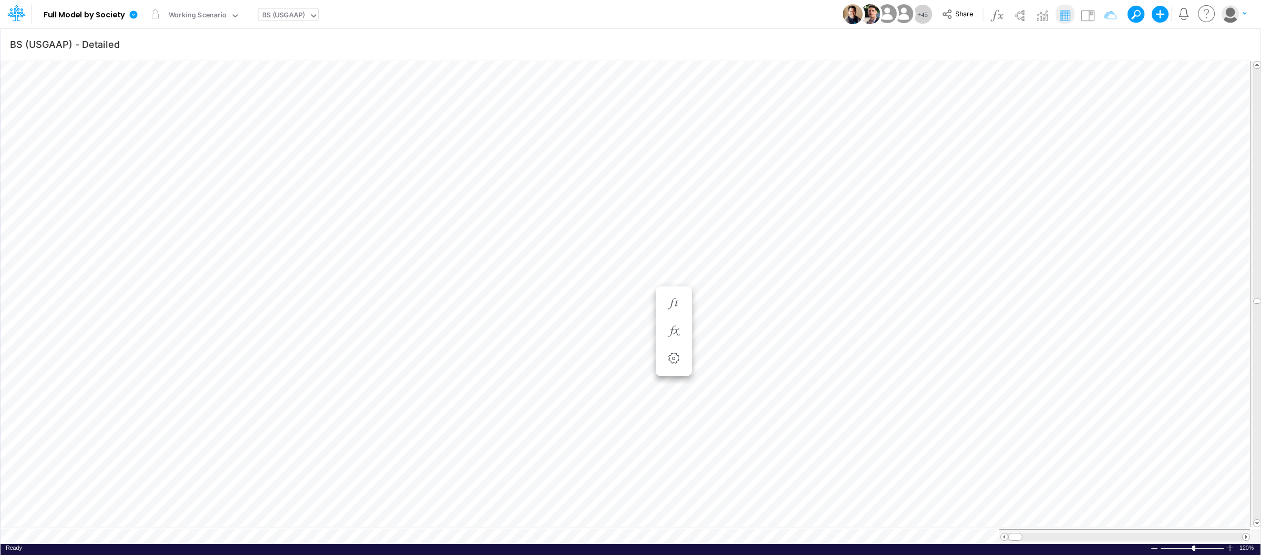
scroll to position [0, 1]
click at [288, 10] on div "BS (USGAAP)" at bounding box center [283, 16] width 43 height 12
type input "fs"
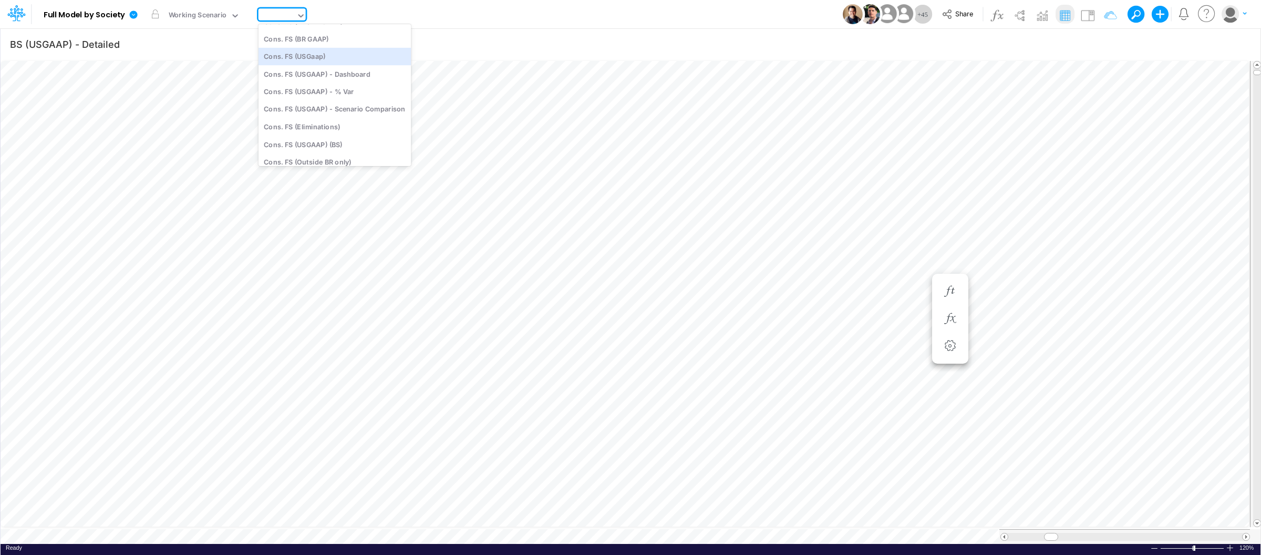
type input "Consolidated FS - USGAAP"
click at [1227, 544] on div at bounding box center [1229, 548] width 8 height 8
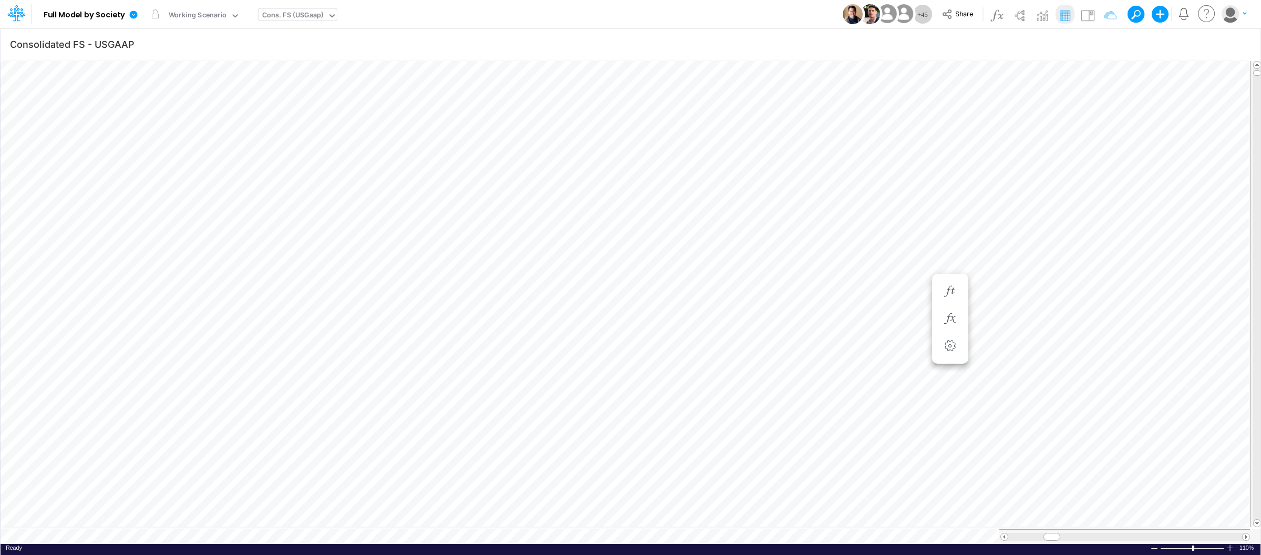
click at [1227, 544] on div at bounding box center [1229, 548] width 8 height 8
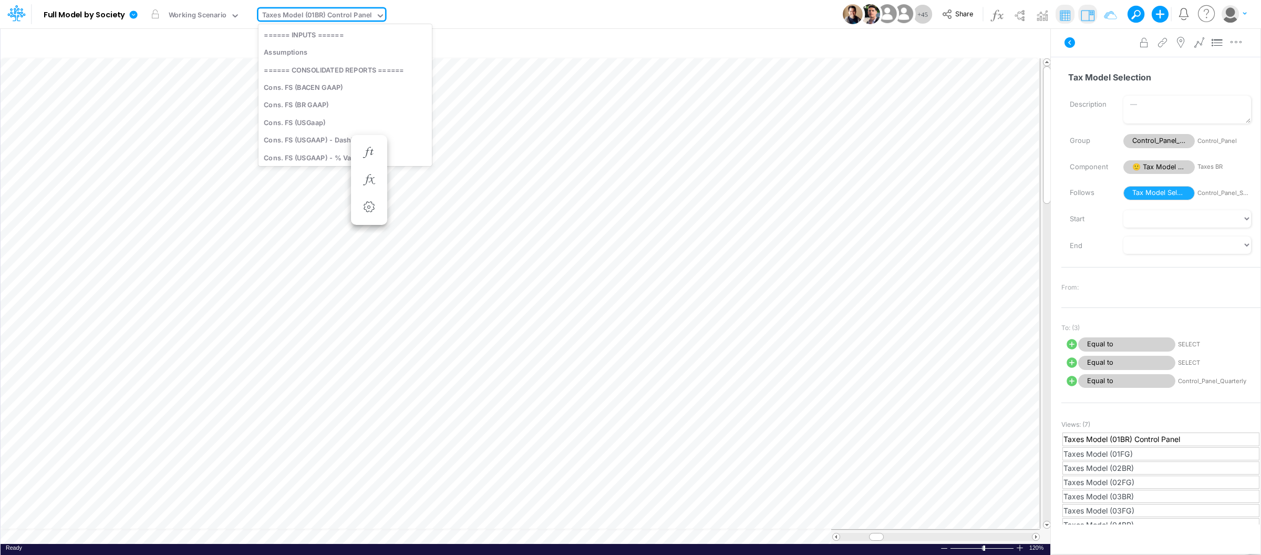
click at [308, 15] on div "Taxes Model (01BR) Control Panel" at bounding box center [317, 16] width 110 height 12
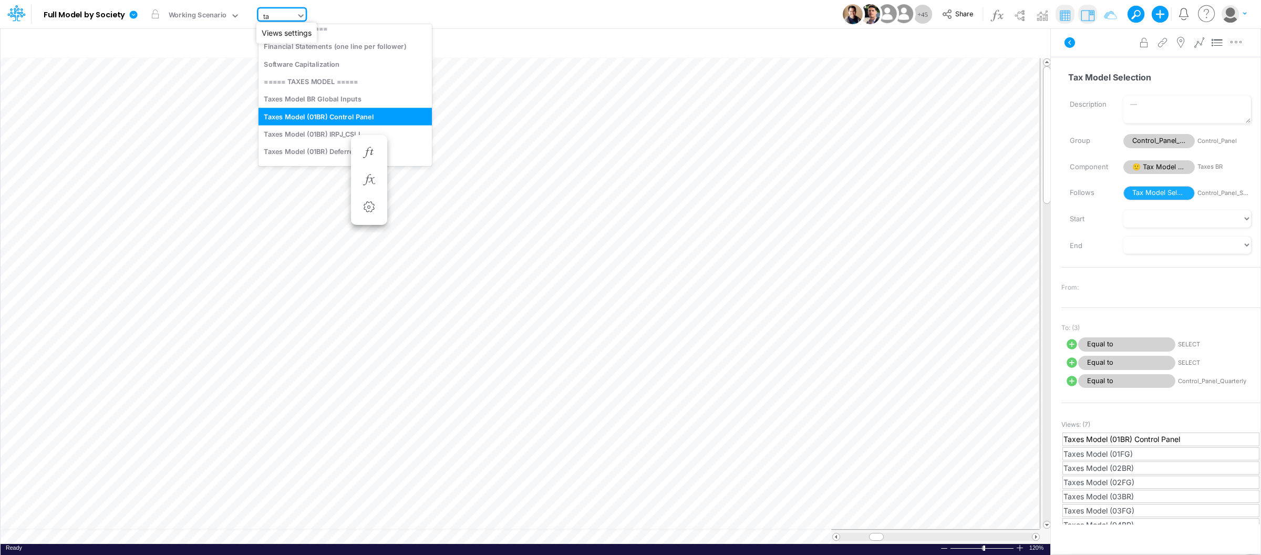
type input "tax"
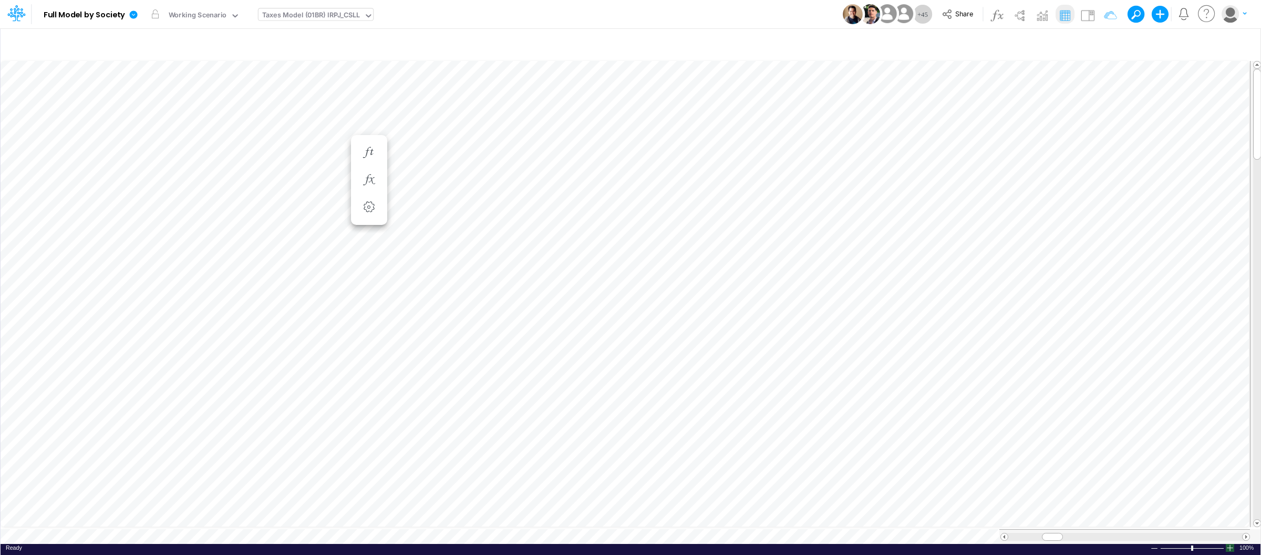
click at [1231, 544] on div at bounding box center [1229, 548] width 8 height 8
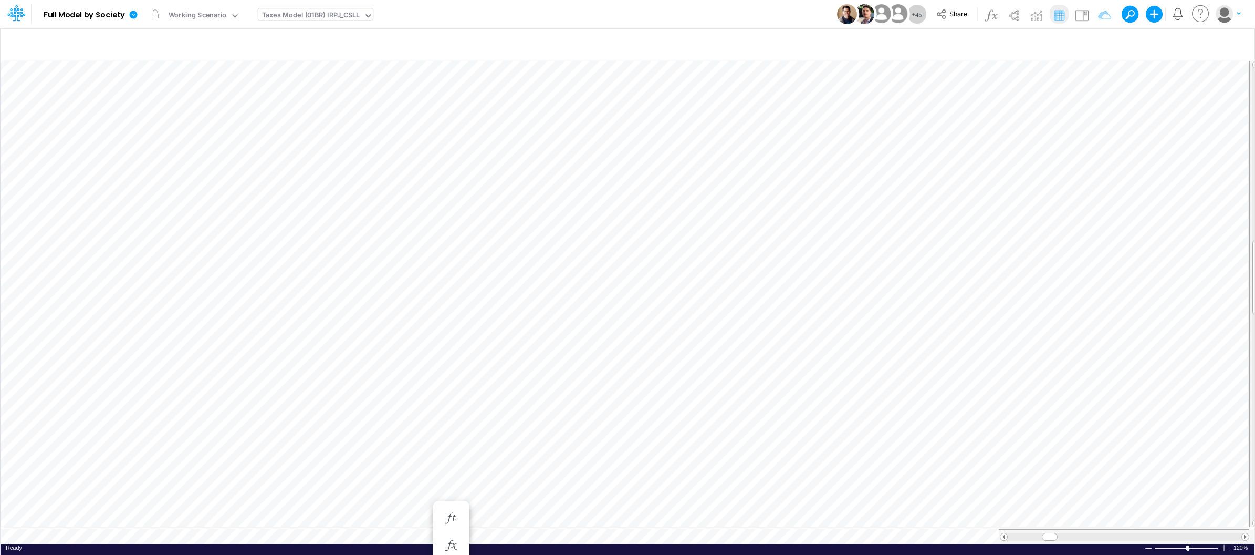
type input "Consolidated FS - USGAAP"
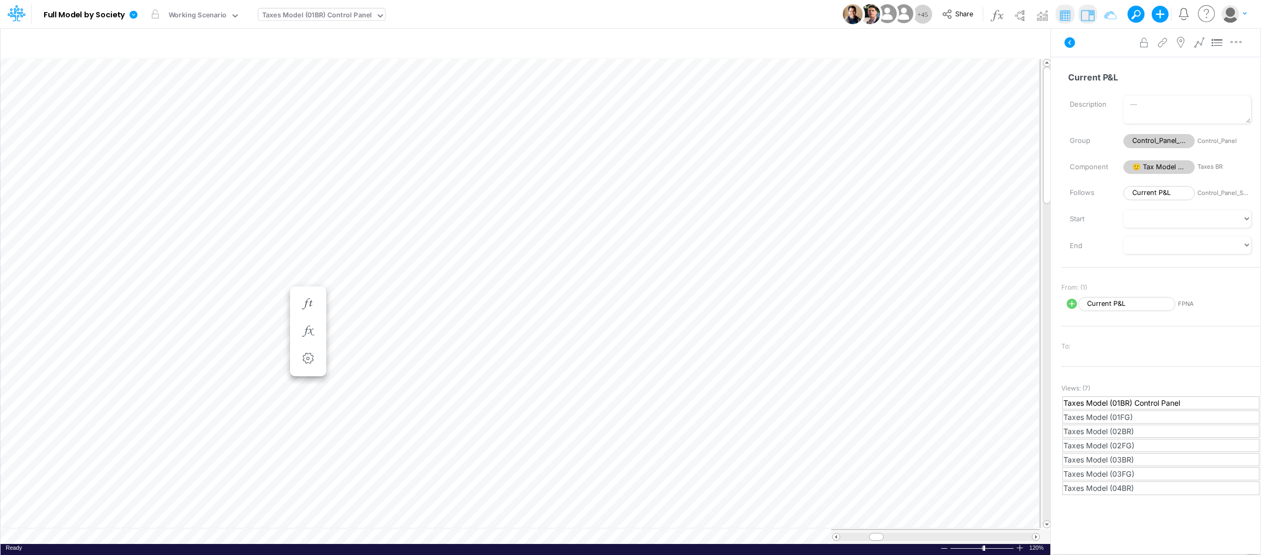
scroll to position [0, 1]
type input "Consolidated FS - USGAAP"
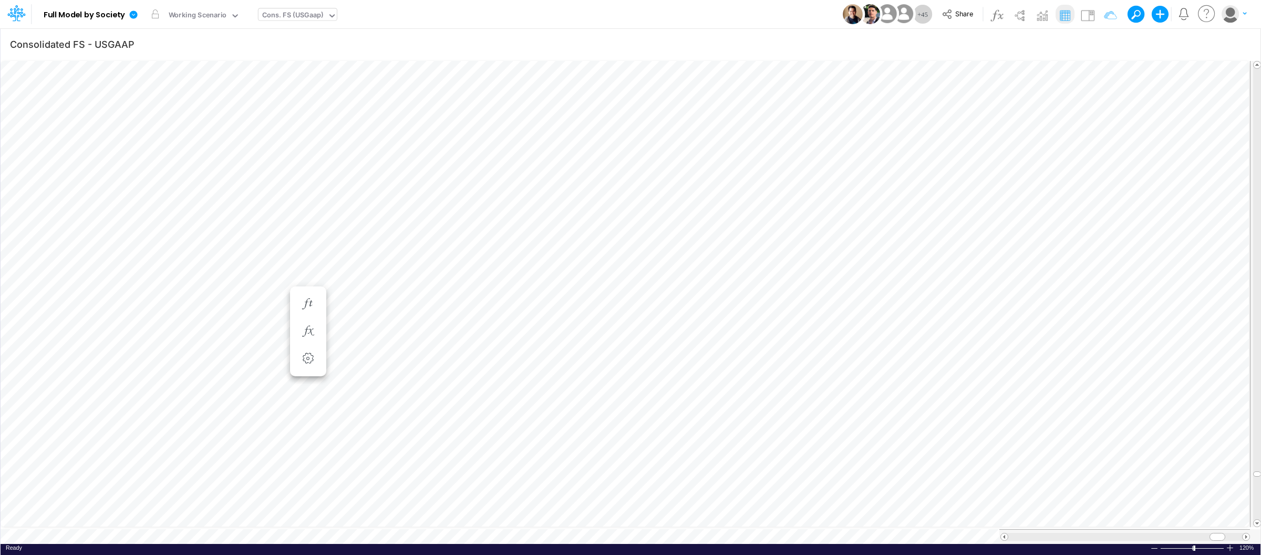
scroll to position [0, 1]
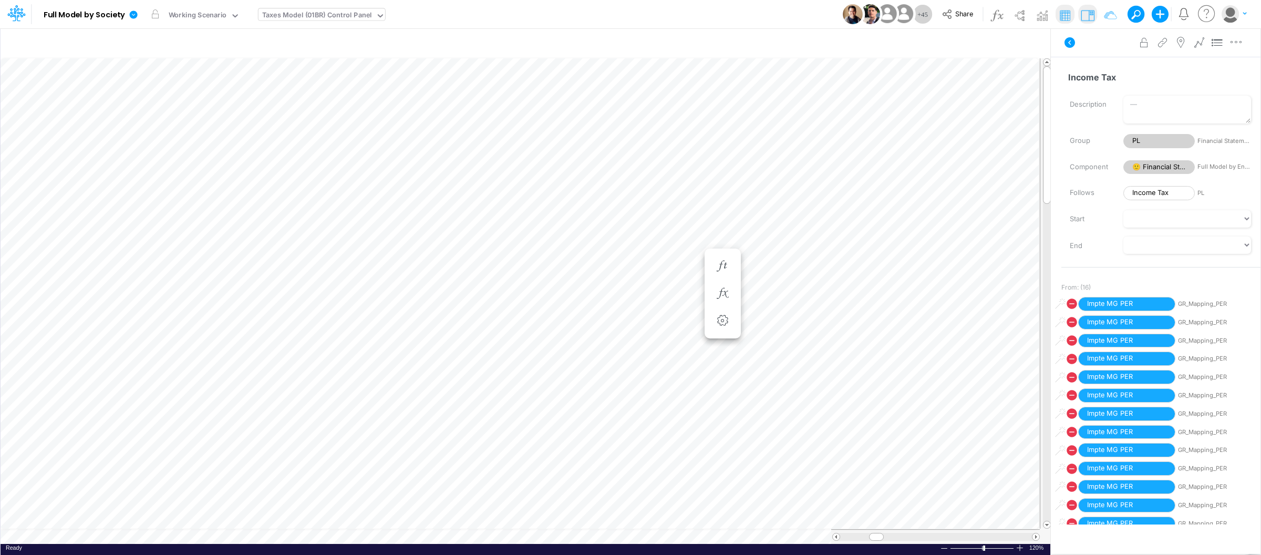
scroll to position [0, 1]
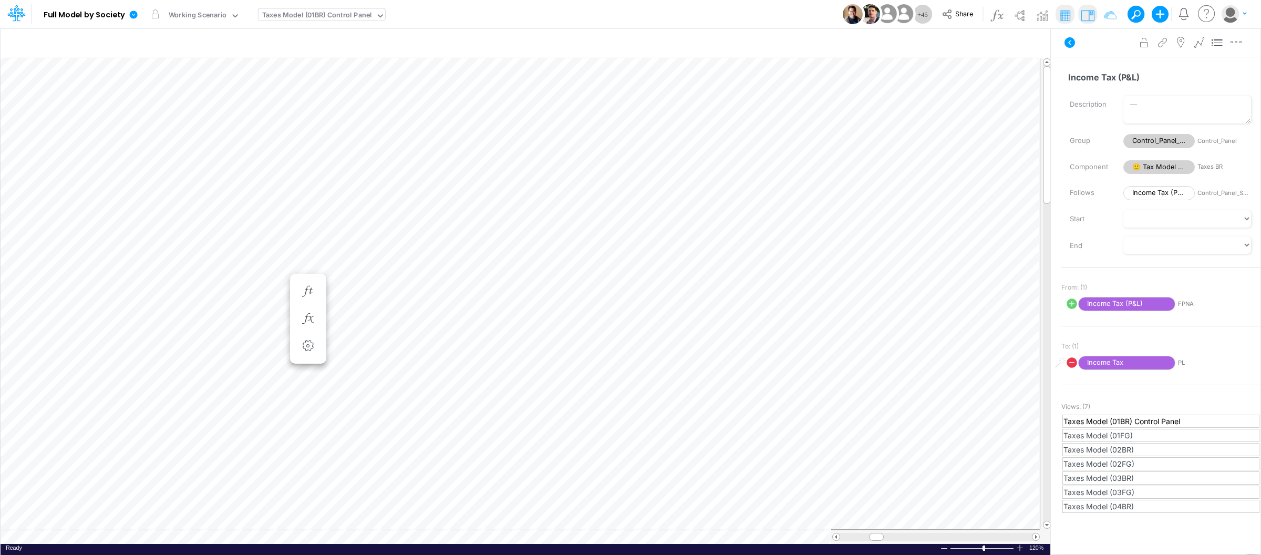
scroll to position [0, 1]
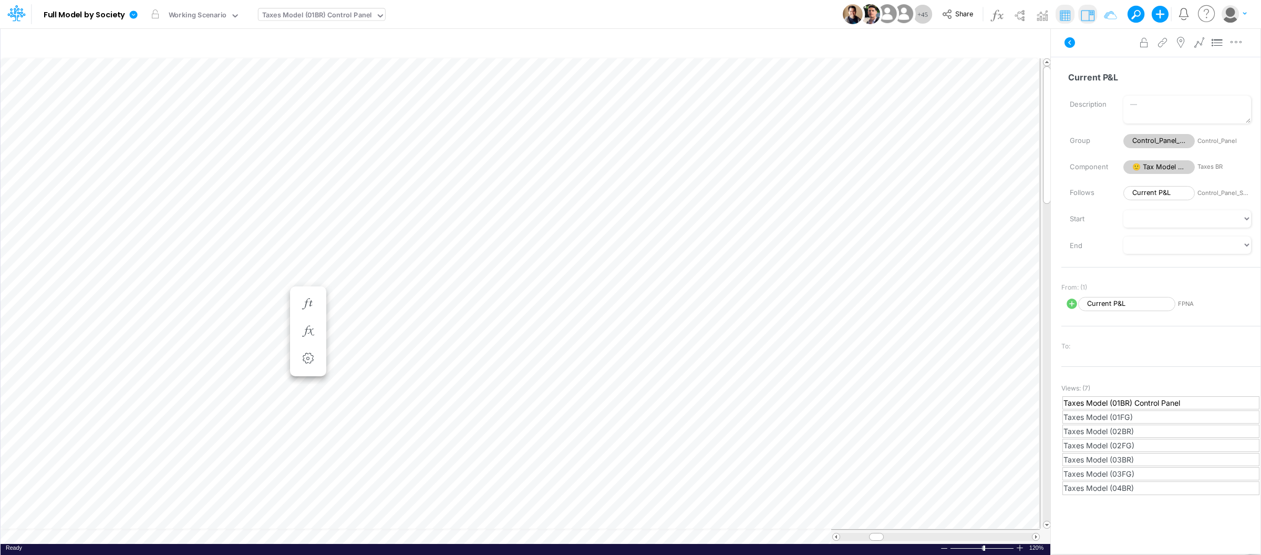
type input "Consolidated FS - USGAAP"
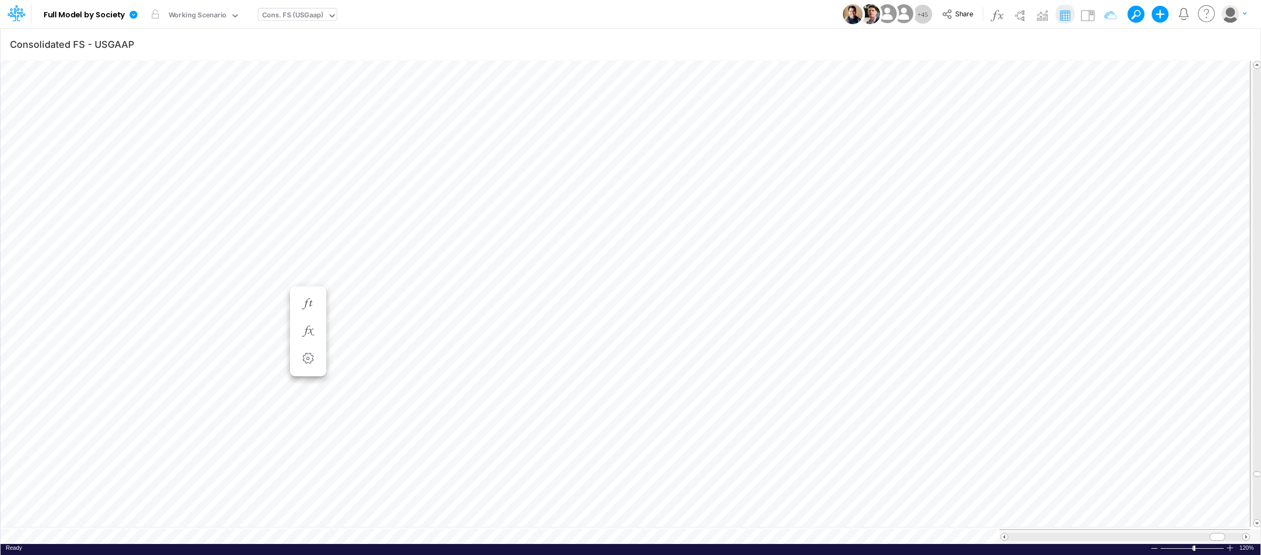
scroll to position [0, 1]
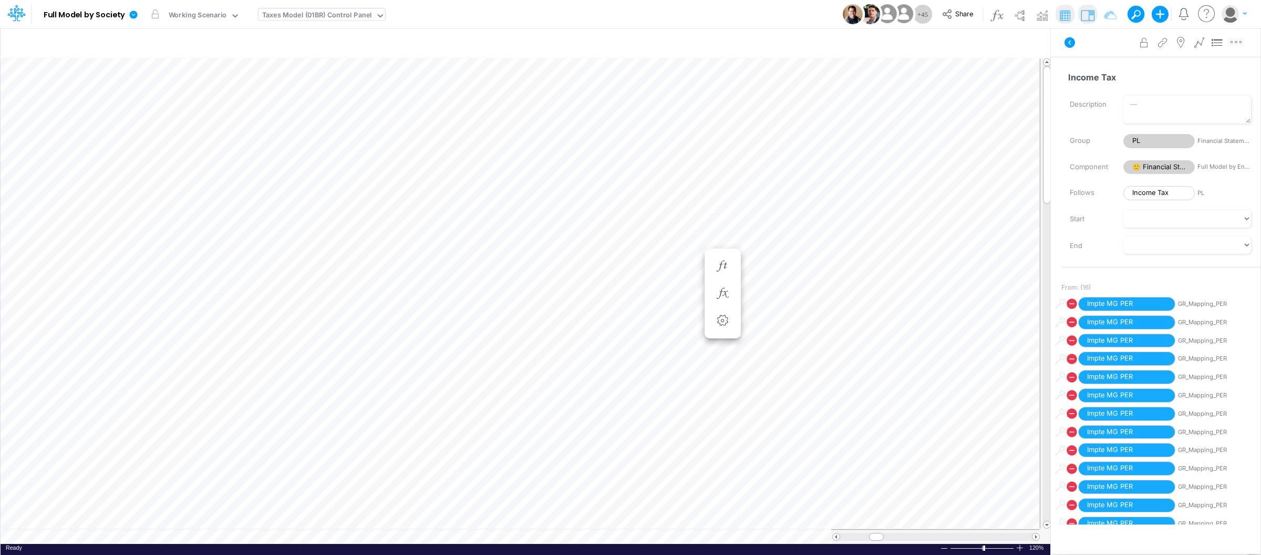
scroll to position [0, 1]
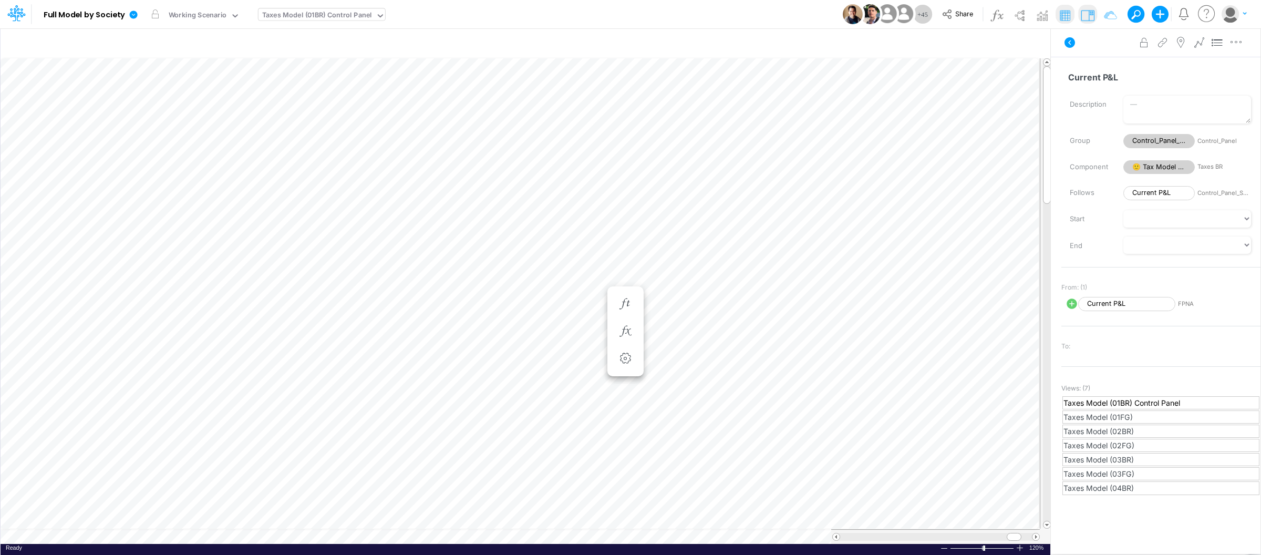
scroll to position [0, 1]
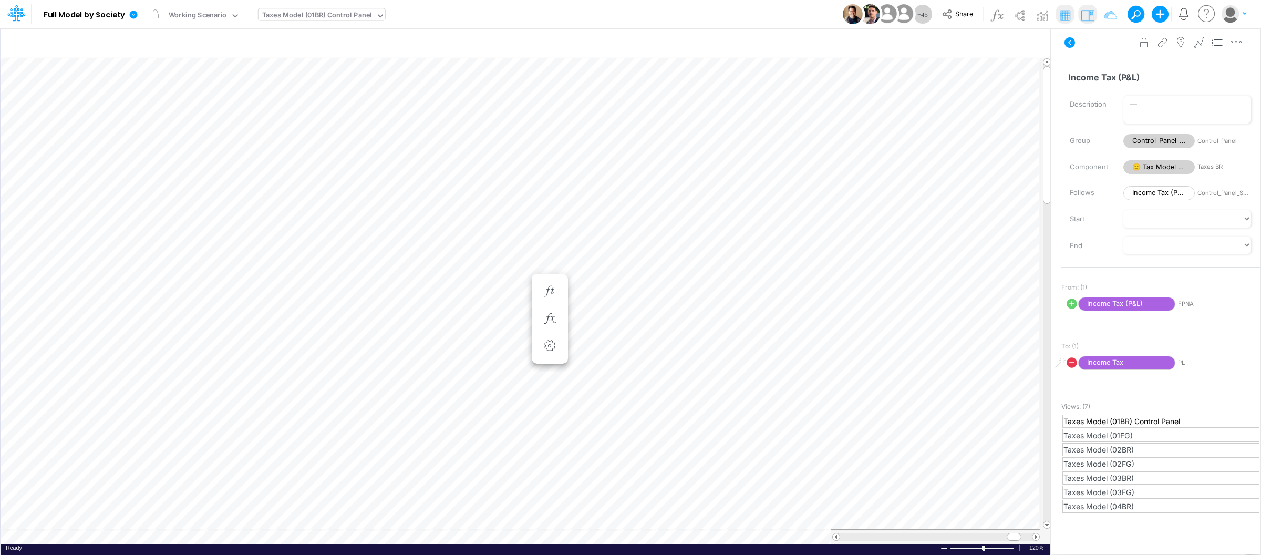
scroll to position [0, 1]
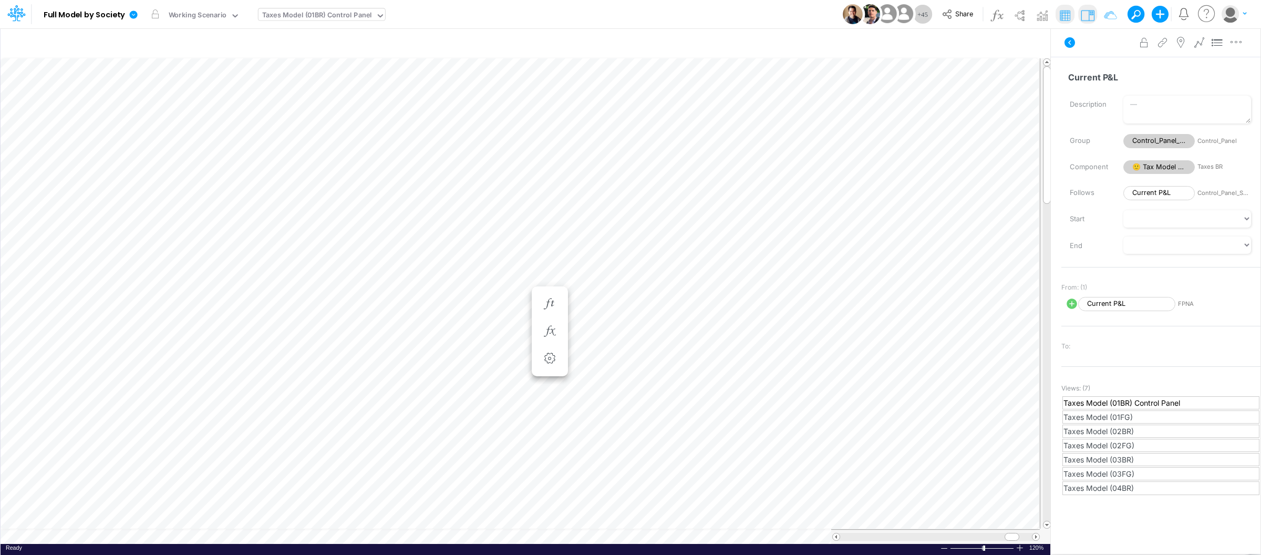
scroll to position [0, 1]
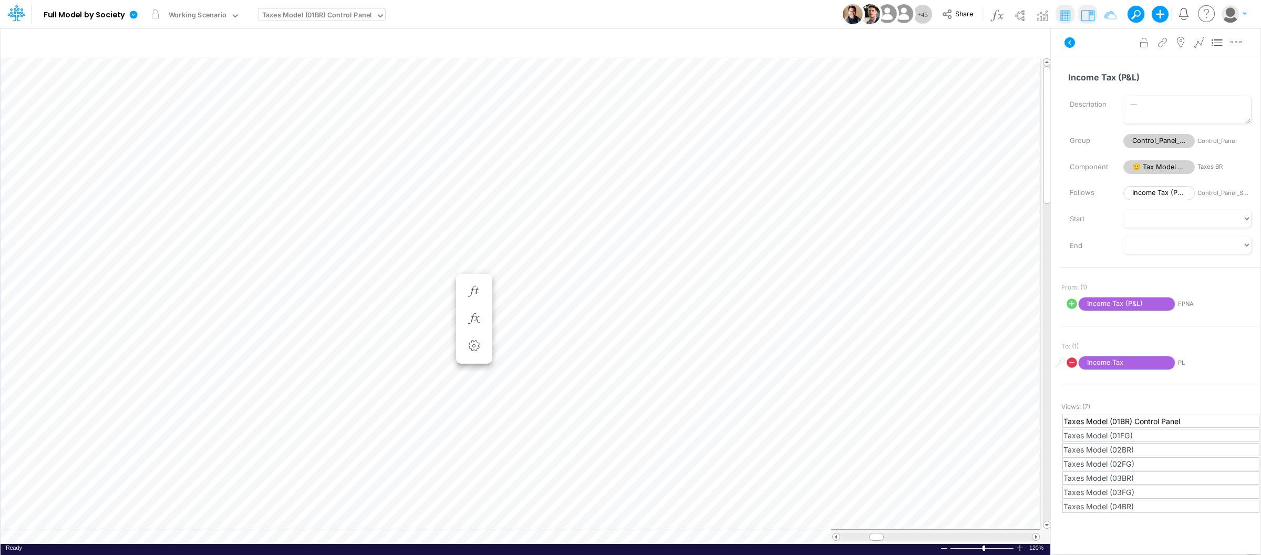
scroll to position [0, 1]
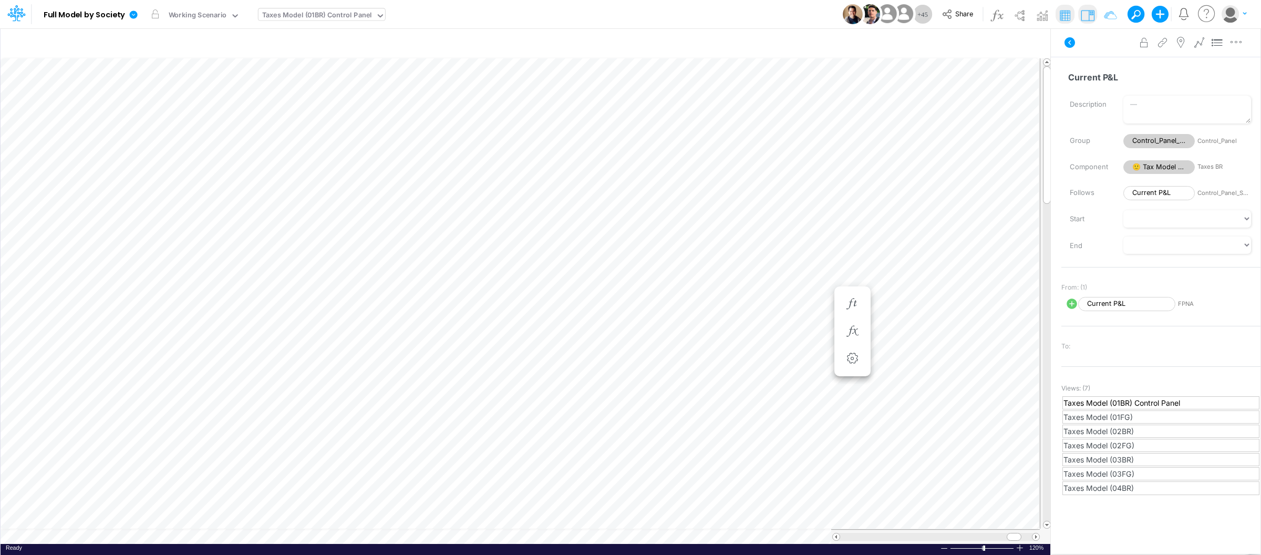
type input "Consolidated FS - USGAAP"
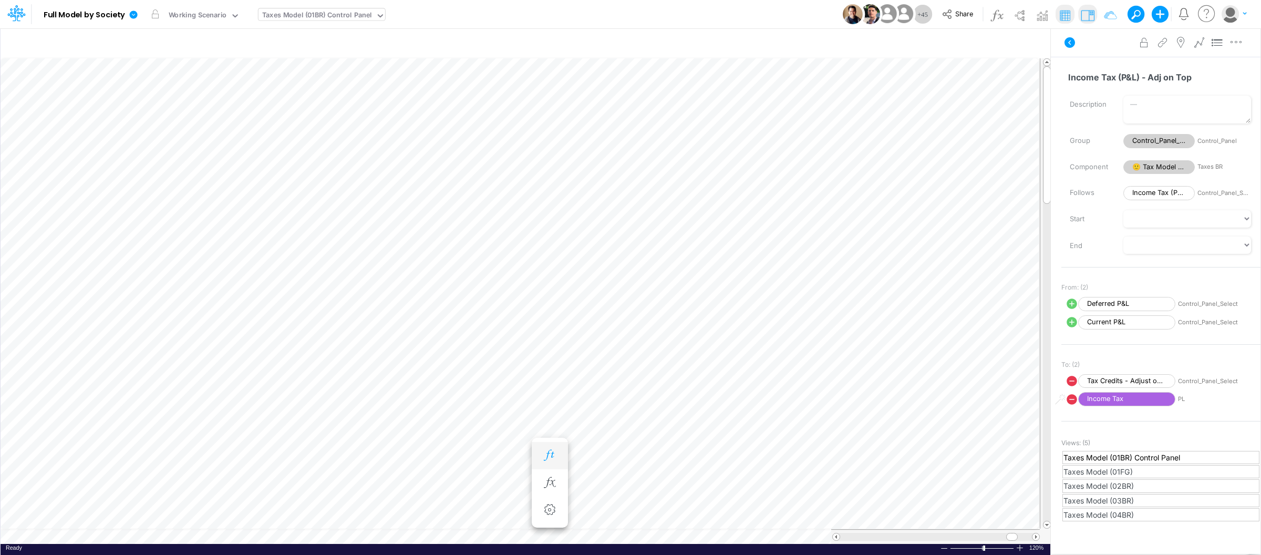
click at [549, 450] on icon "button" at bounding box center [550, 455] width 16 height 11
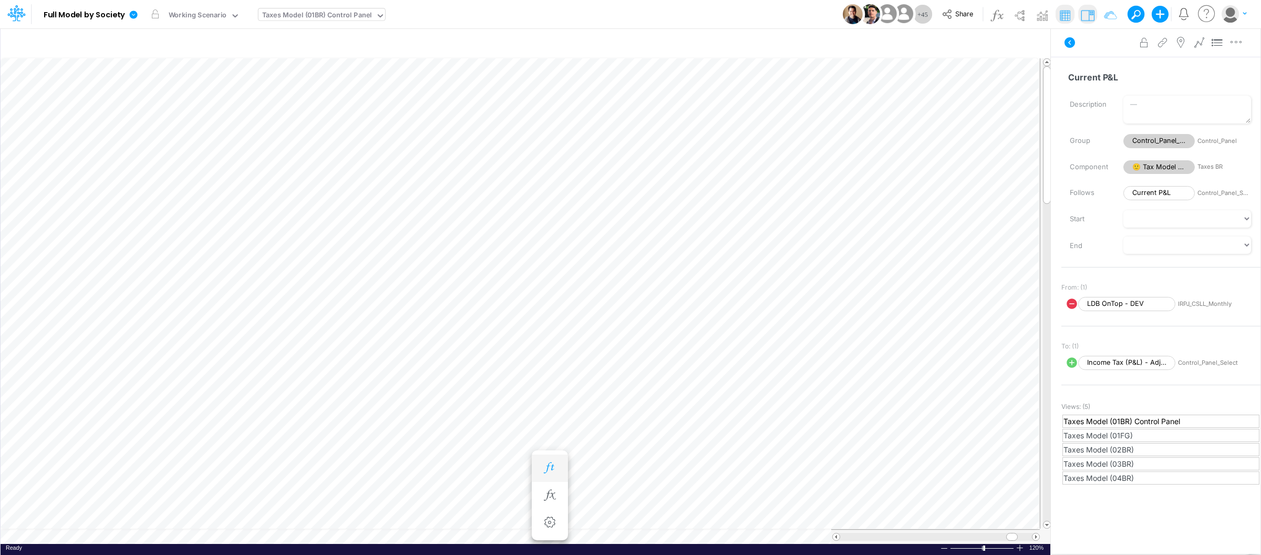
click at [548, 474] on button "button" at bounding box center [549, 467] width 19 height 21
click at [553, 472] on button "button" at bounding box center [549, 480] width 19 height 21
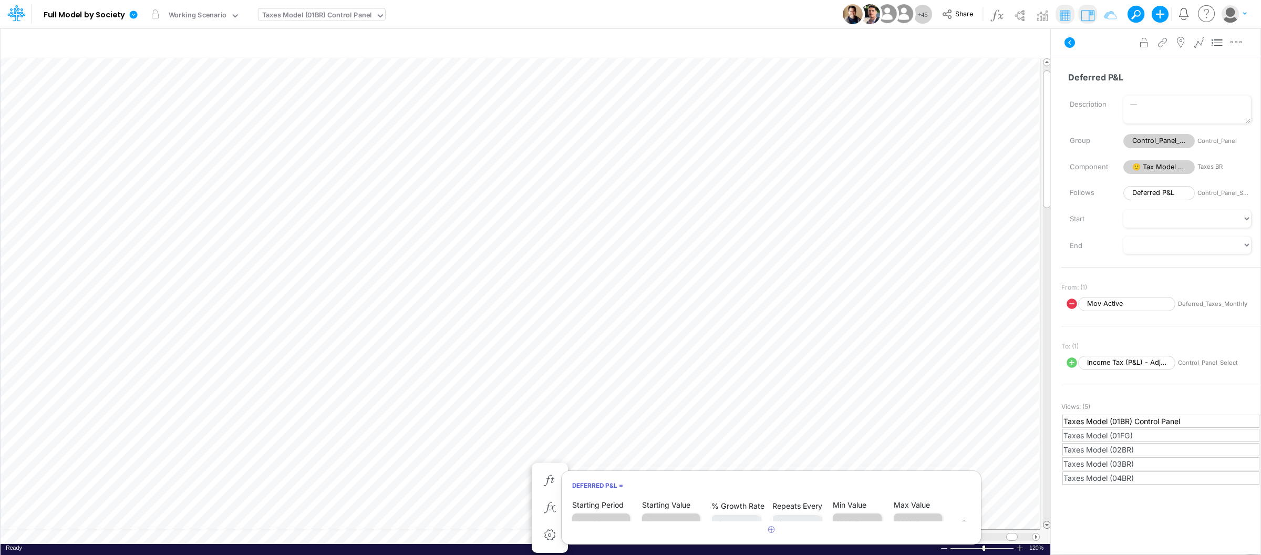
click at [1046, 522] on span at bounding box center [1046, 524] width 7 height 7
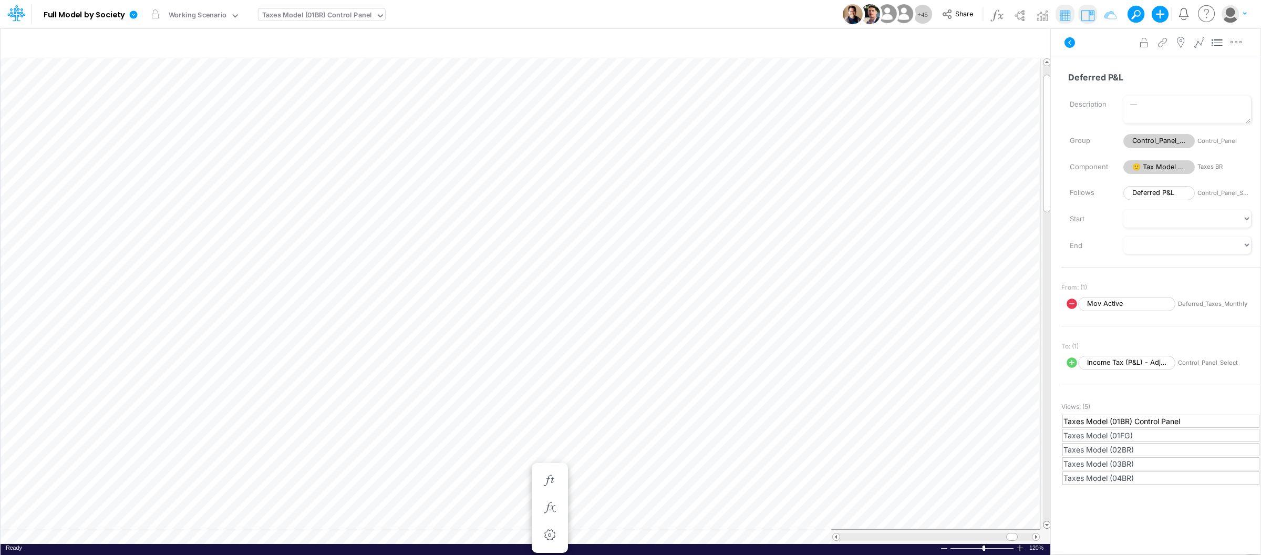
click at [1046, 522] on span at bounding box center [1046, 524] width 7 height 7
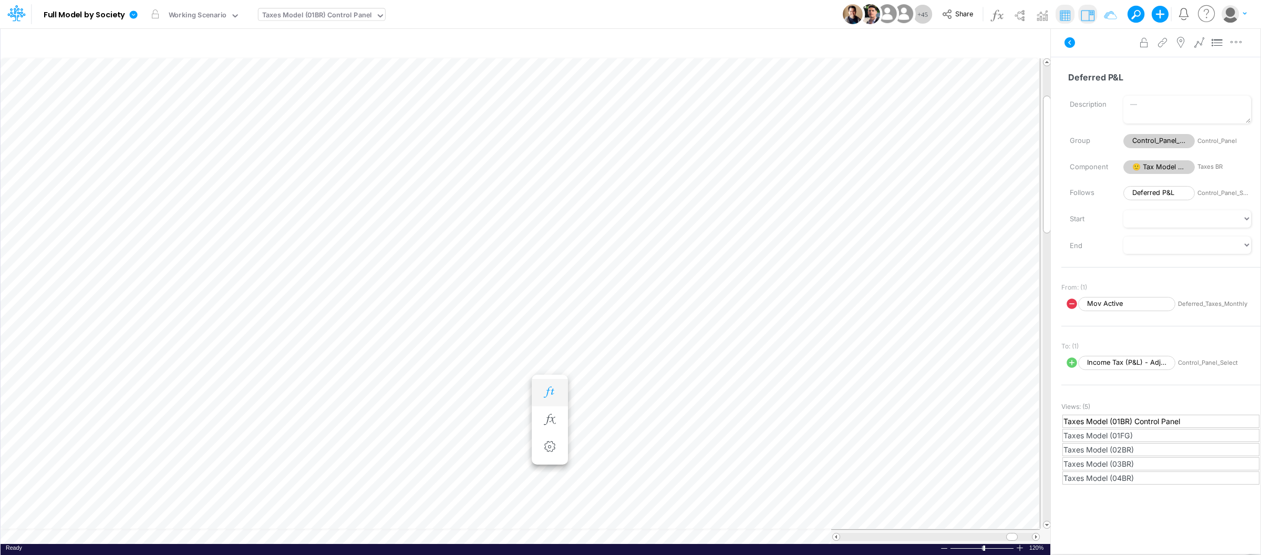
click at [553, 393] on icon "button" at bounding box center [550, 392] width 16 height 11
click at [550, 401] on icon "button" at bounding box center [550, 404] width 16 height 11
type input "Consolidated FS - USGAAP"
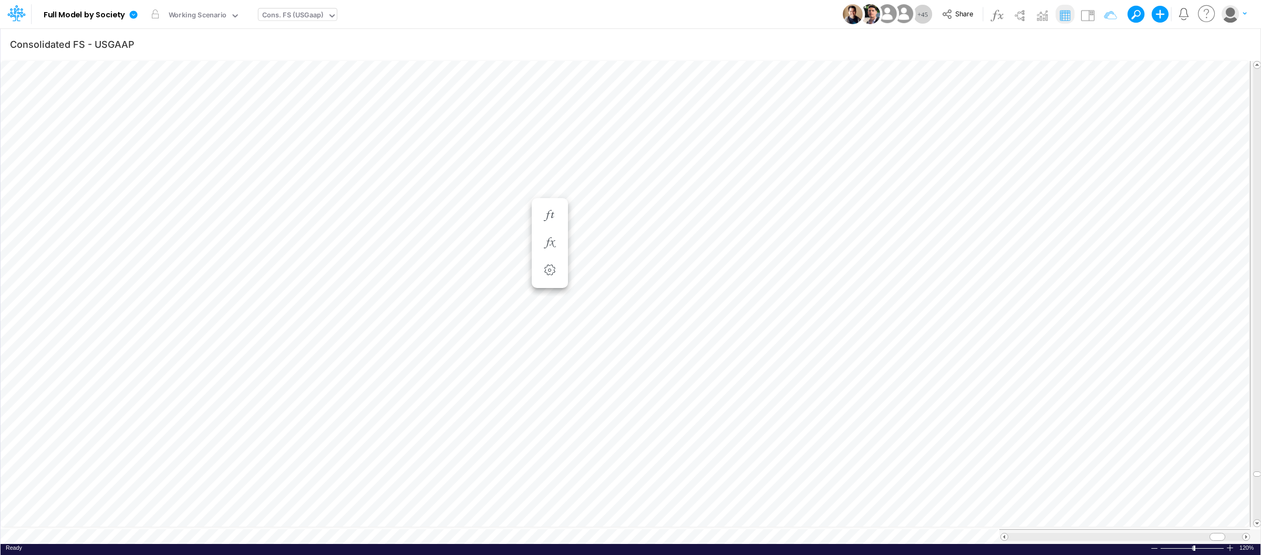
scroll to position [0, 1]
type input "Consolidated FS - USGAAP"
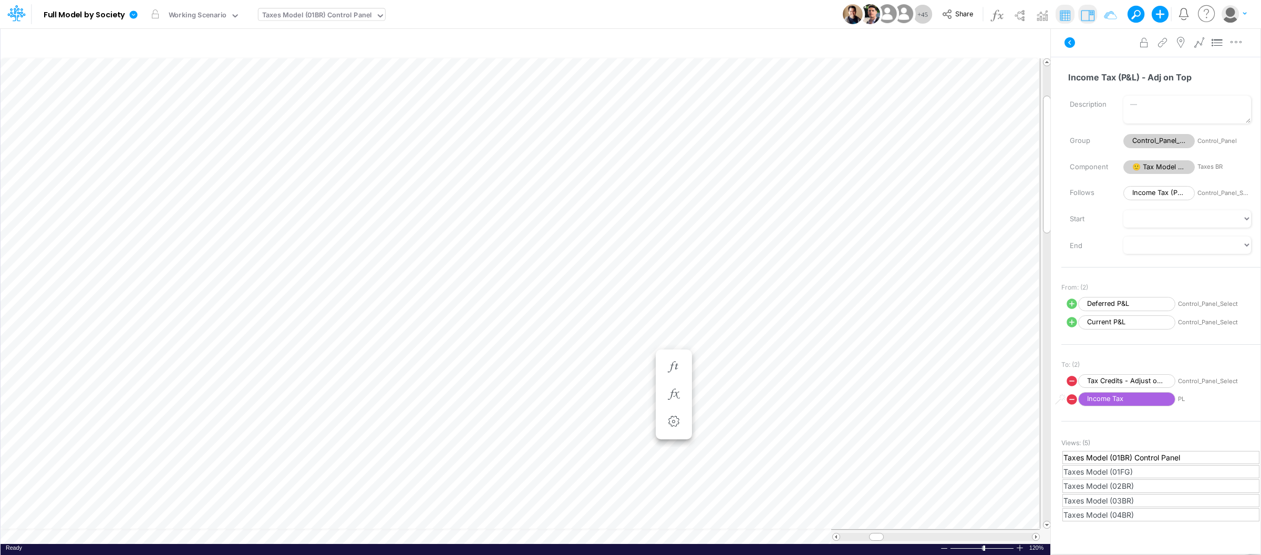
type input "Consolidated FS - USGAAP"
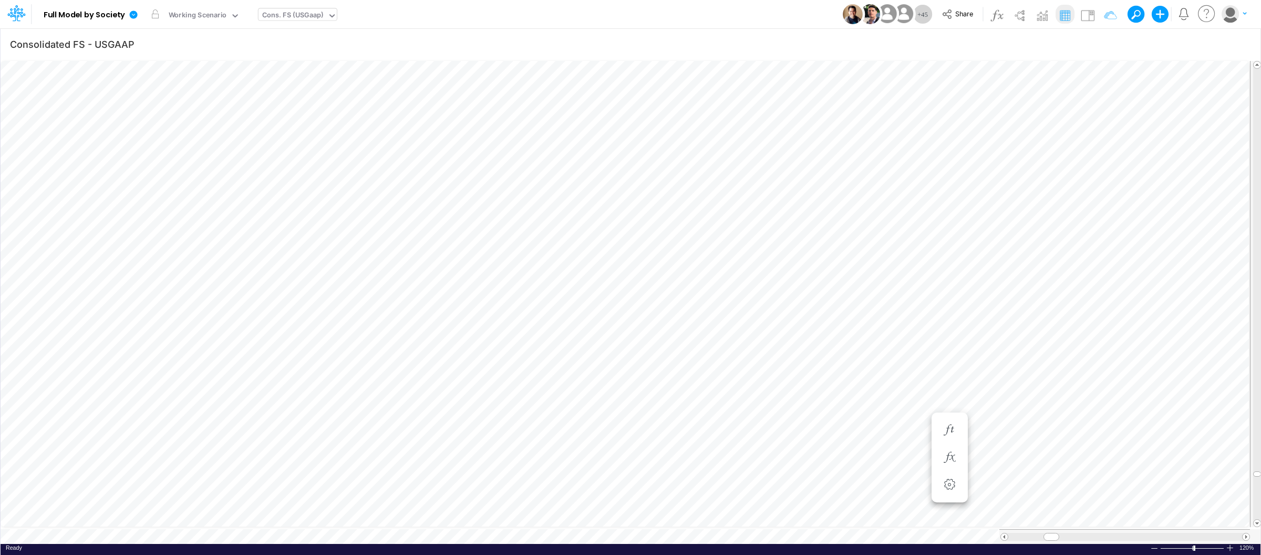
click at [406, 527] on table at bounding box center [631, 301] width 1261 height 485
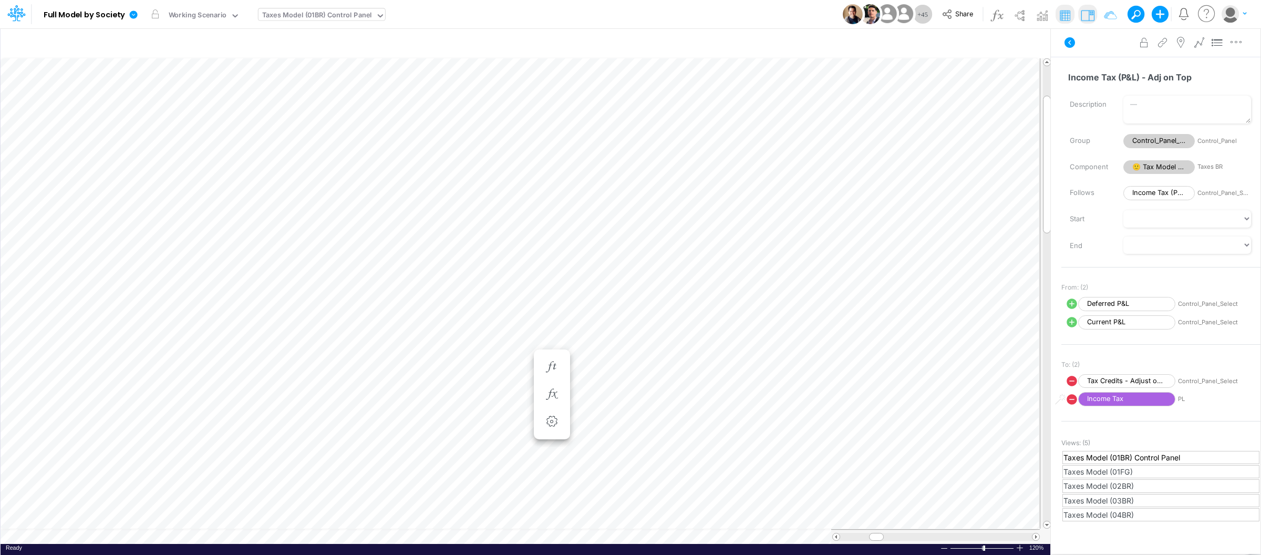
type input "Consolidated FS - USGAAP"
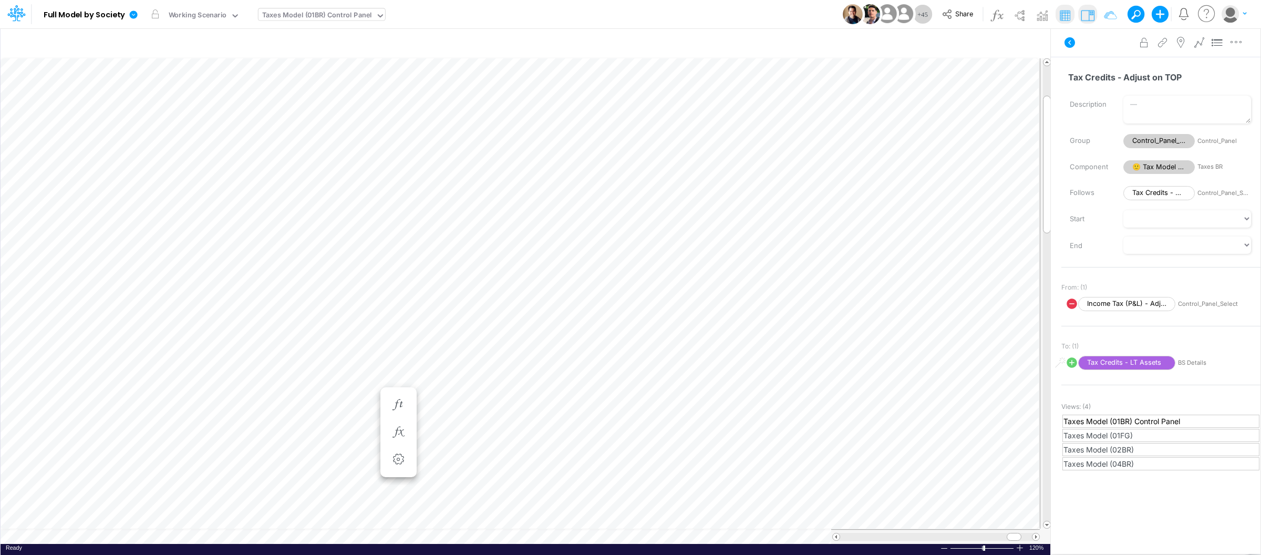
type input "Consolidated FS - USGAAP"
